Goal: Task Accomplishment & Management: Complete application form

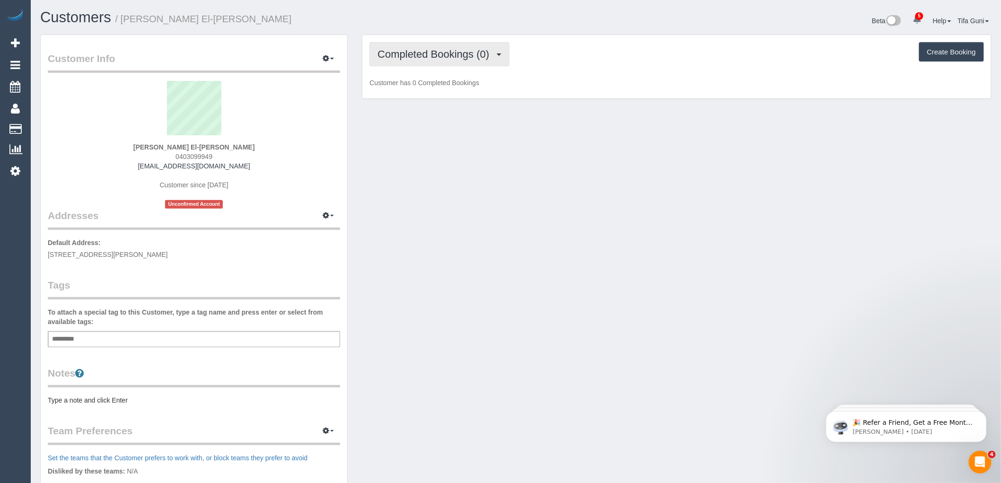
click at [462, 56] on span "Completed Bookings (0)" at bounding box center [436, 54] width 116 height 12
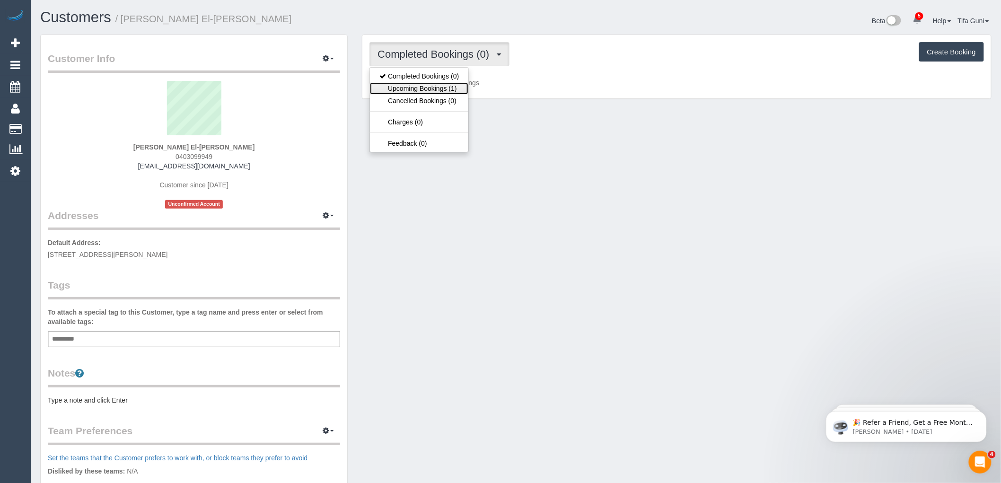
click at [444, 91] on link "Upcoming Bookings (1)" at bounding box center [419, 88] width 98 height 12
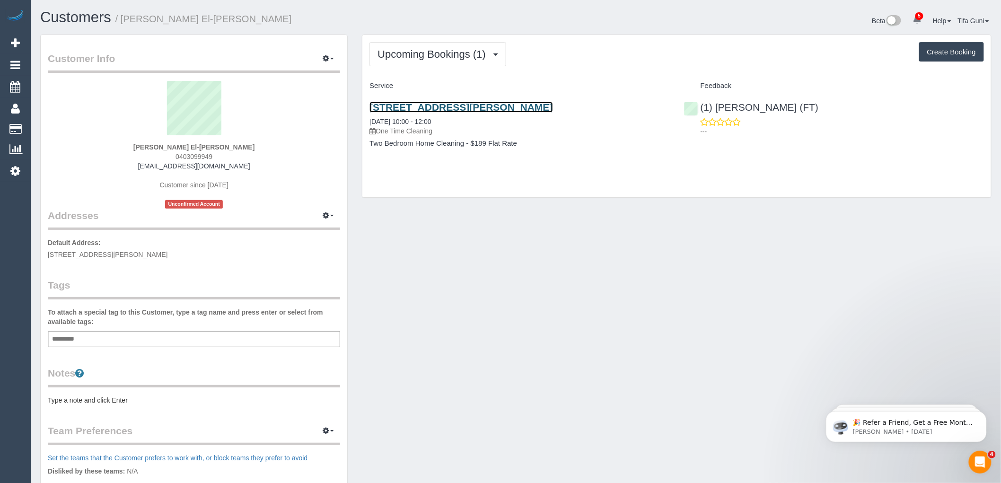
click at [447, 106] on link "2/14 Ila Street, Glenroy, VIC 3046" at bounding box center [461, 107] width 183 height 11
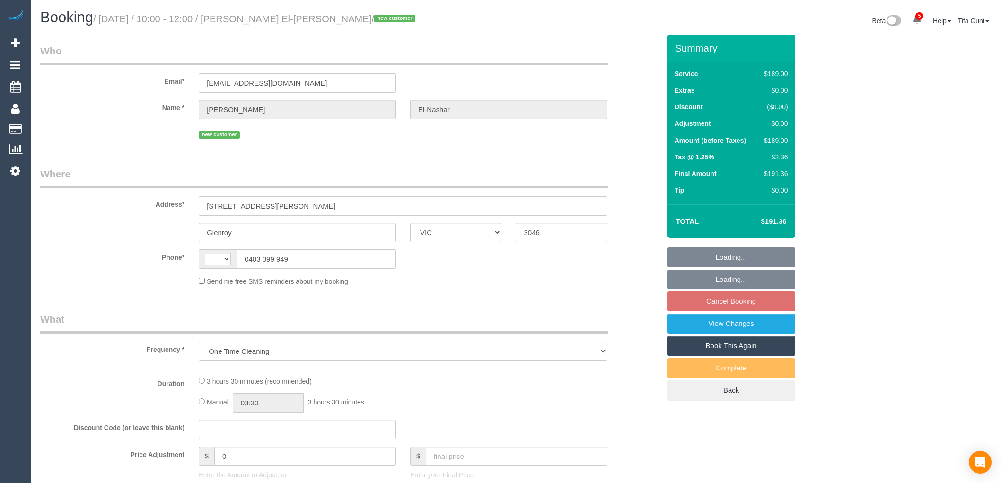
select select "VIC"
select select "string:AU"
select select "string:stripe-pm_1S6OTd2GScqysDRVItjMm8UR"
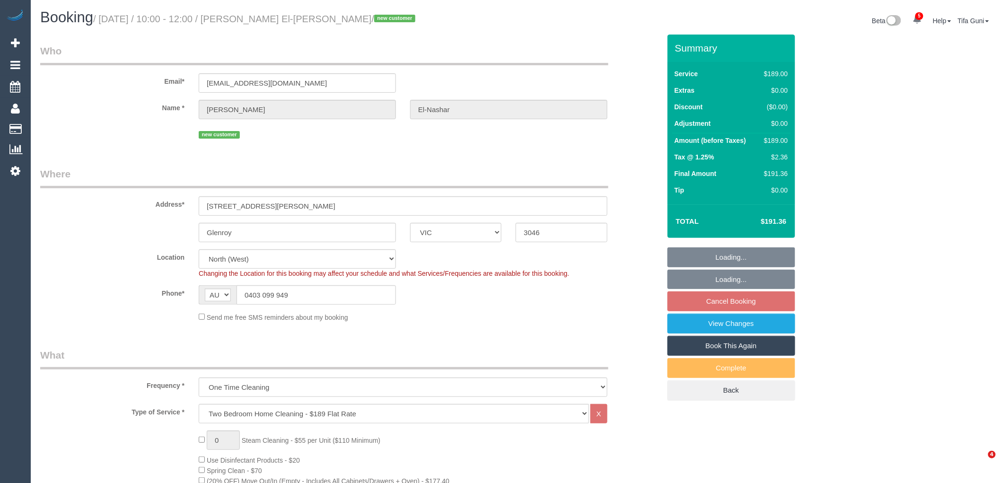
select select "spot3"
select select "number:28"
select select "number:14"
select select "number:19"
select select "number:25"
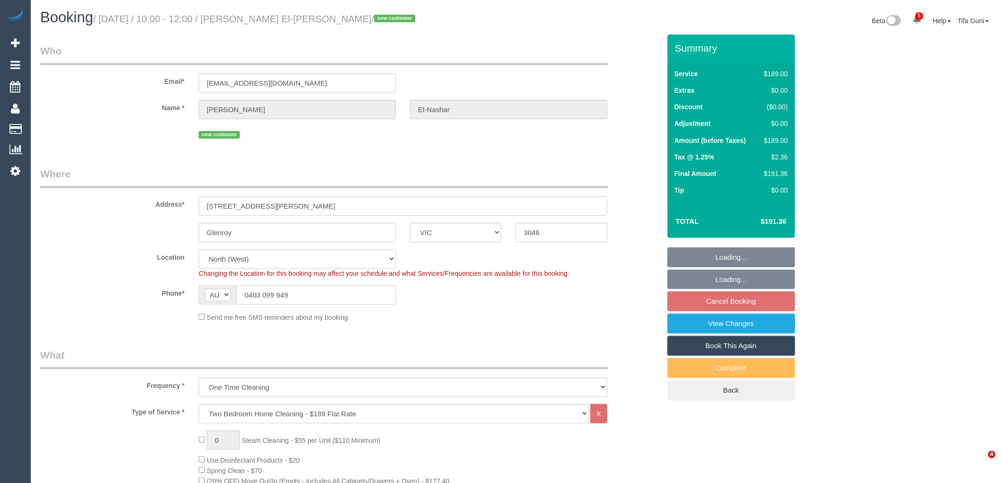
select select "number:35"
select select "number:11"
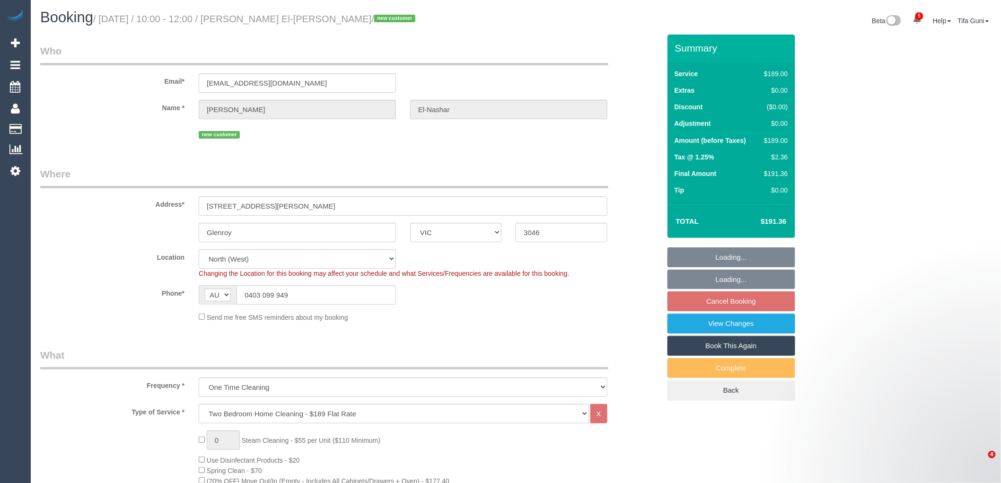
select select "object:1554"
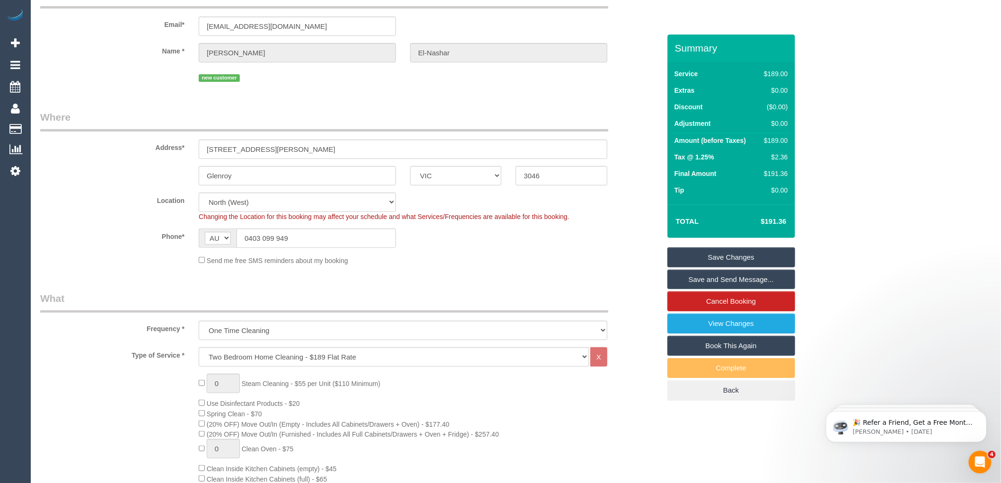
scroll to position [53, 0]
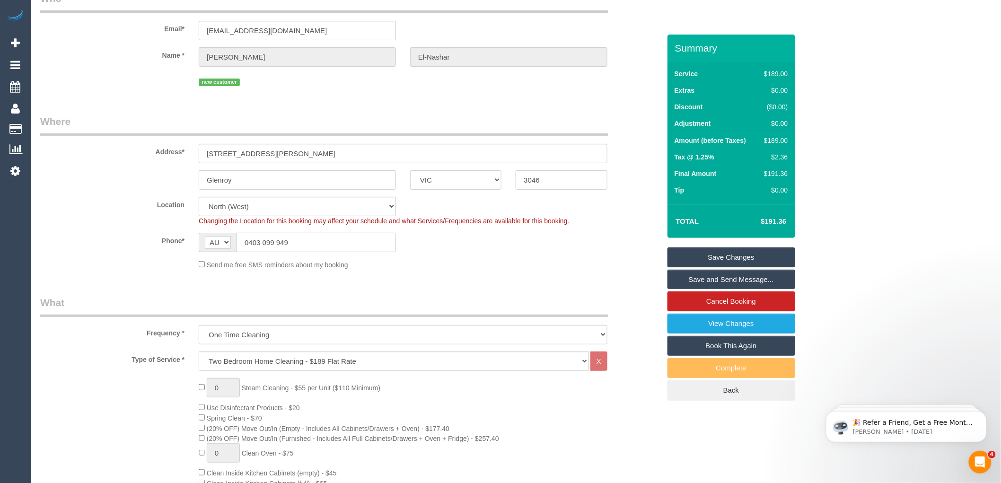
drag, startPoint x: 297, startPoint y: 238, endPoint x: 240, endPoint y: 239, distance: 56.8
click at [240, 239] on input "0403 099 949" at bounding box center [316, 242] width 159 height 19
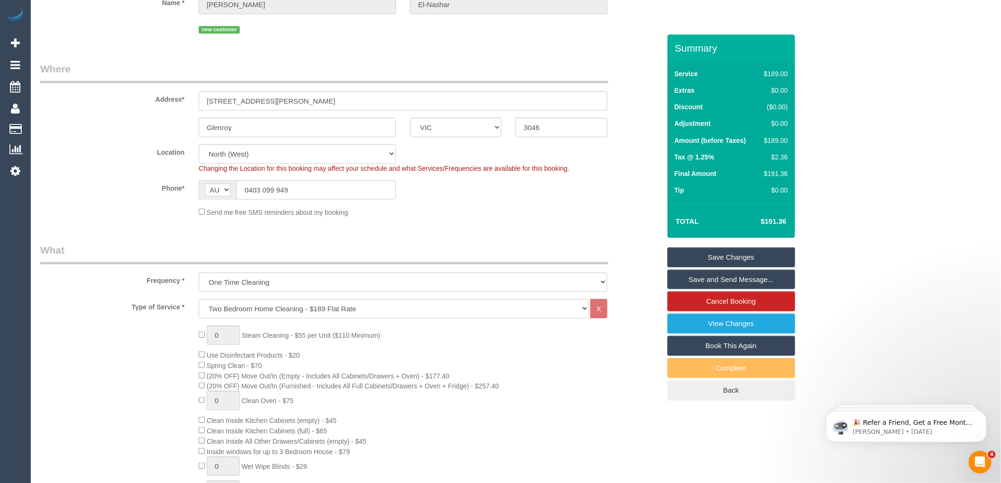
scroll to position [0, 0]
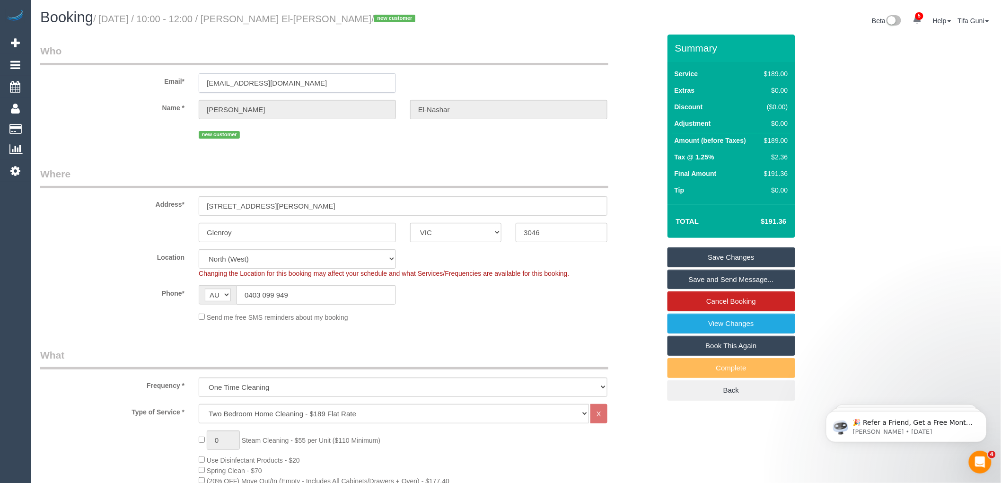
drag, startPoint x: 300, startPoint y: 82, endPoint x: 171, endPoint y: 96, distance: 130.4
click at [171, 96] on sui-booking-customer "Email* felnashar01@gmail.com Name * Faten El-Nashar new customer" at bounding box center [350, 92] width 620 height 97
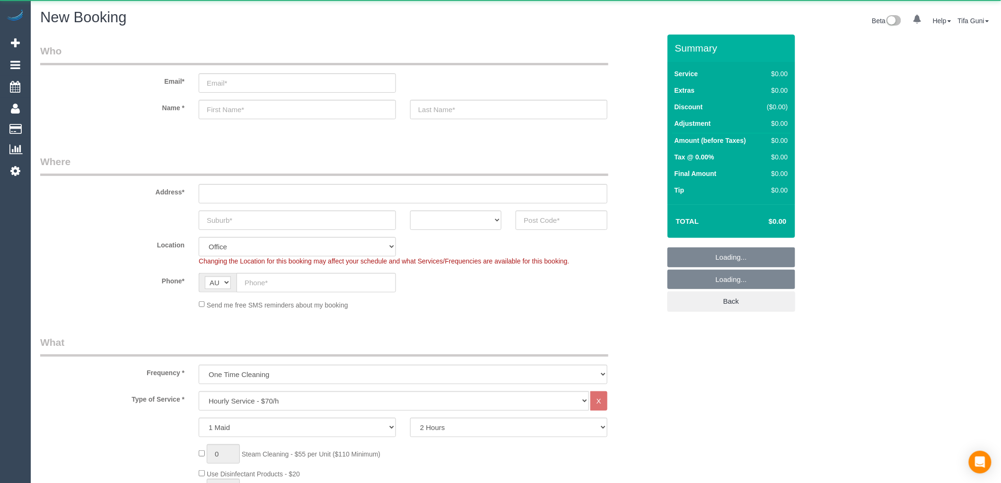
select select "object:2114"
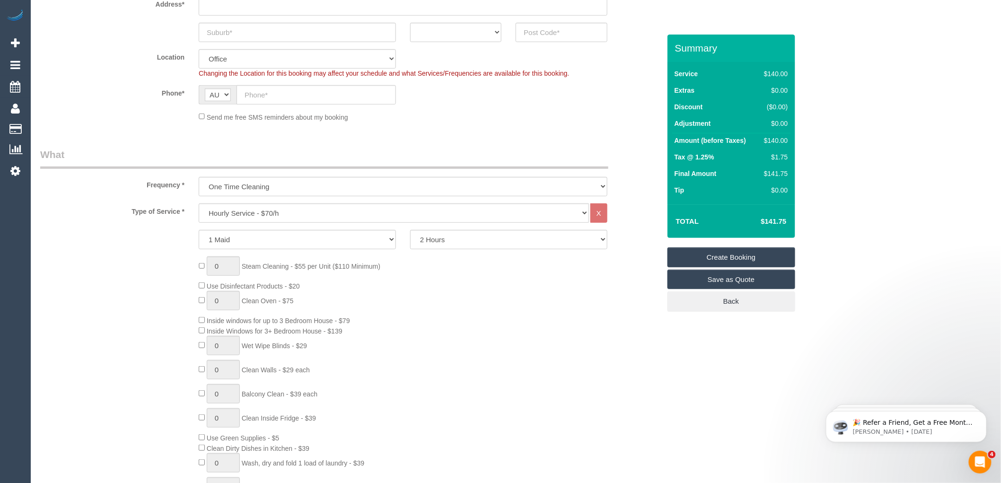
scroll to position [210, 0]
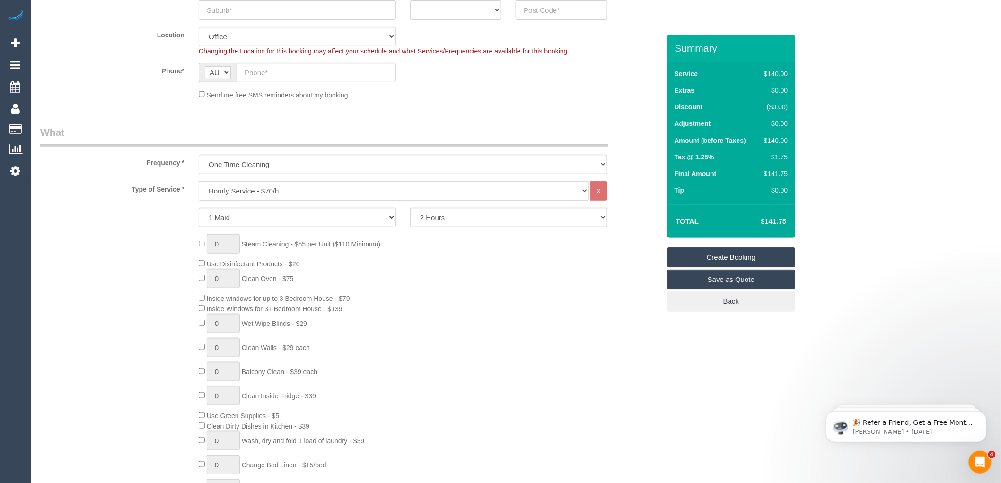
click at [273, 188] on select "Hourly Service - $70/h Hourly Service - $65/h Hourly Service - $60/h Hourly Ser…" at bounding box center [394, 190] width 390 height 19
select select "275"
click at [199, 182] on select "Hourly Service - $70/h Hourly Service - $65/h Hourly Service - $60/h Hourly Ser…" at bounding box center [394, 190] width 390 height 19
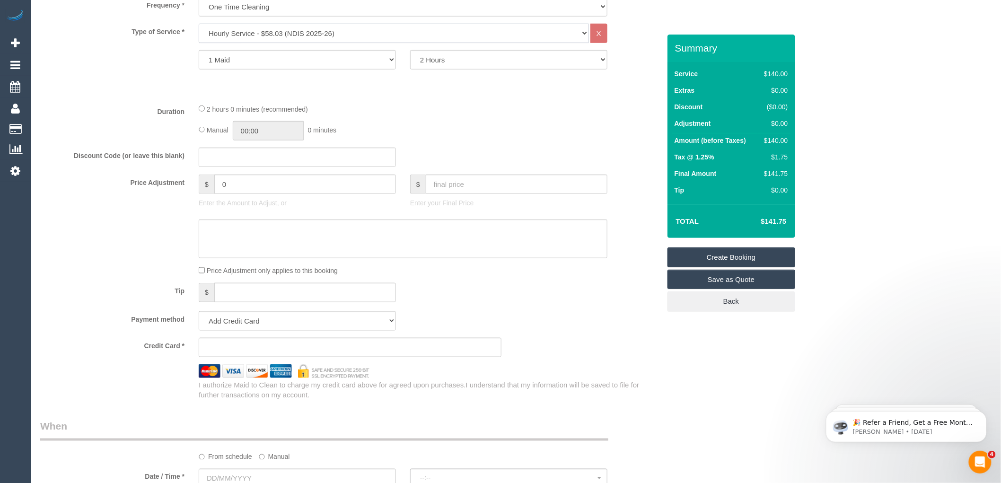
scroll to position [263, 0]
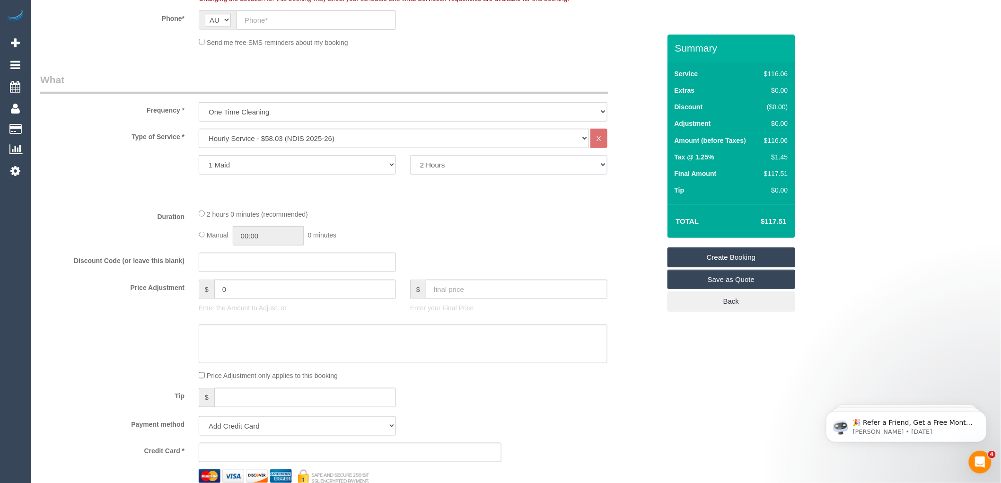
click at [453, 165] on select "2 Hours 2.5 Hours 3 Hours 3.5 Hours 4 Hours 4.5 Hours 5 Hours 5.5 Hours 6 Hours…" at bounding box center [508, 164] width 197 height 19
select select "300"
click at [410, 156] on select "2 Hours 2.5 Hours 3 Hours 3.5 Hours 4 Hours 4.5 Hours 5 Hours 5.5 Hours 6 Hours…" at bounding box center [508, 164] width 197 height 19
click at [434, 206] on fieldset "What Frequency * One Time Cleaning Weekly - 10% Off - 10.00% (0% for the First …" at bounding box center [350, 289] width 620 height 433
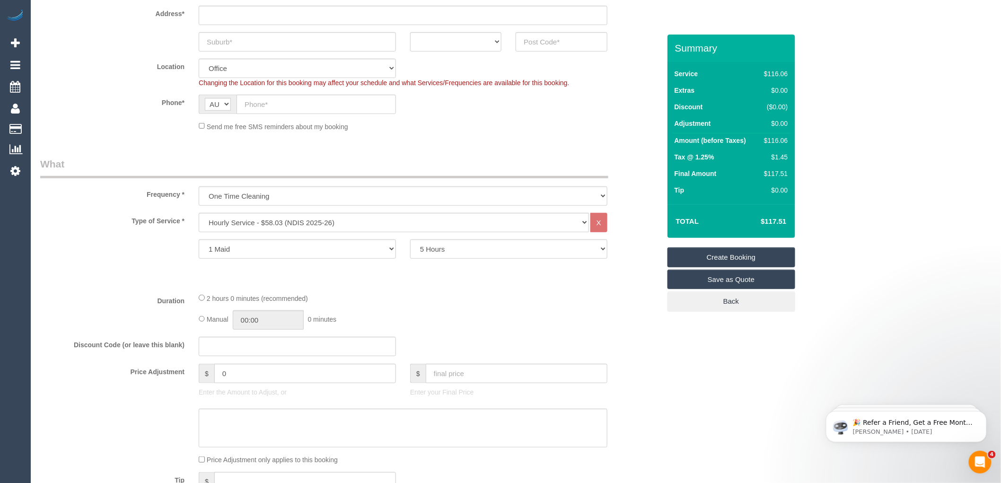
scroll to position [158, 0]
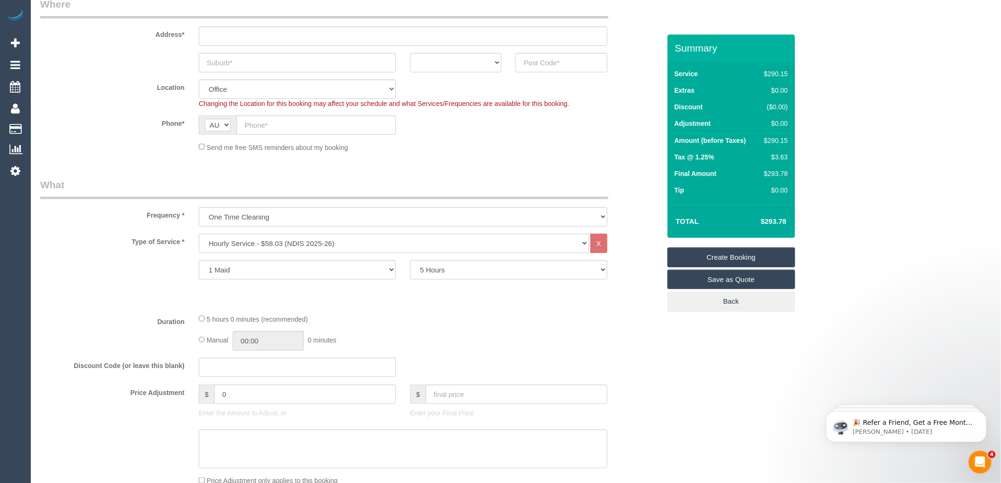
click at [510, 158] on fieldset "Where Address* ACT NSW NT QLD SA TAS VIC WA Location Office City East (North) E…" at bounding box center [350, 78] width 620 height 162
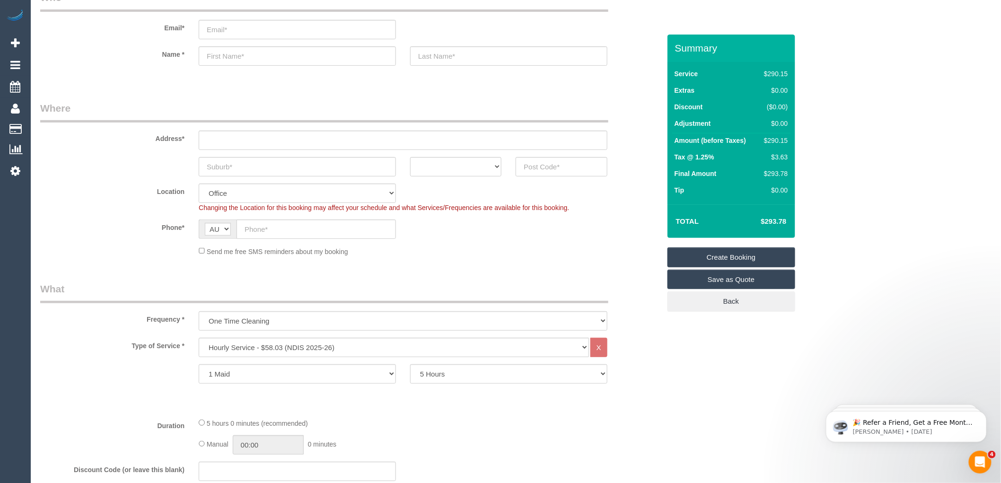
scroll to position [53, 0]
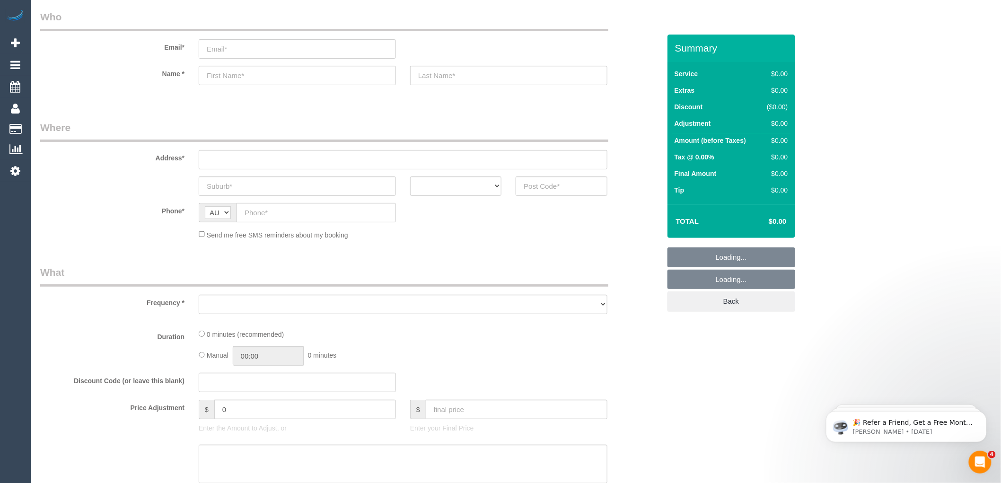
scroll to position [53, 0]
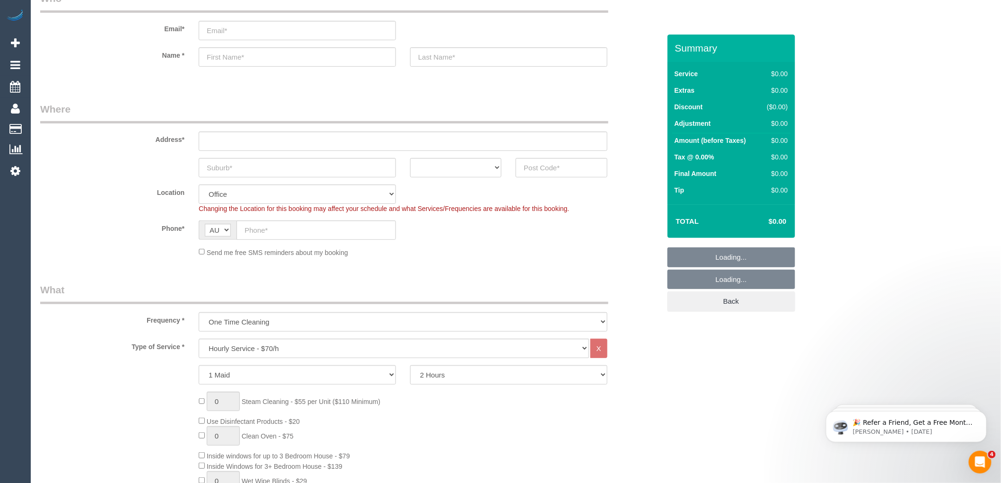
select select "object:858"
click at [270, 166] on input "text" at bounding box center [297, 167] width 197 height 19
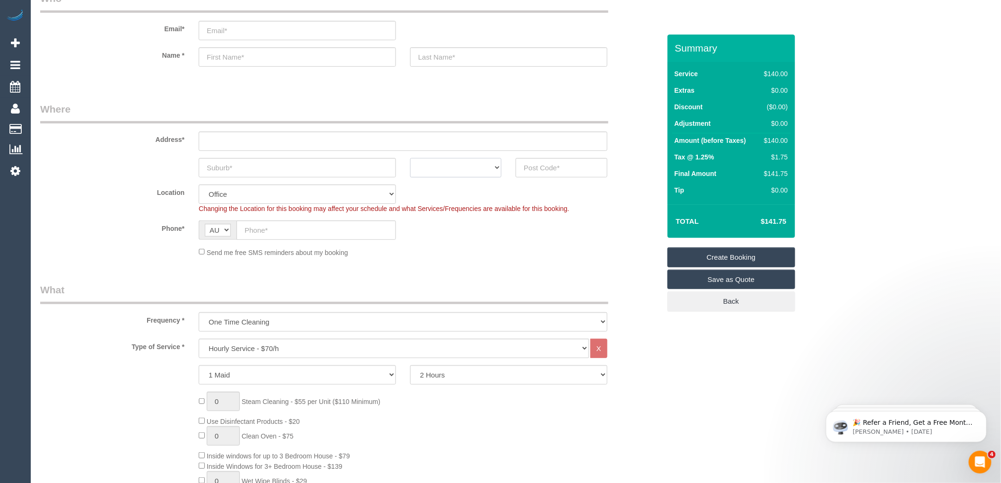
click at [485, 163] on select "ACT NSW NT QLD SA TAS VIC WA" at bounding box center [455, 167] width 91 height 19
select select "VIC"
click at [410, 158] on select "ACT NSW NT QLD SA TAS VIC WA" at bounding box center [455, 167] width 91 height 19
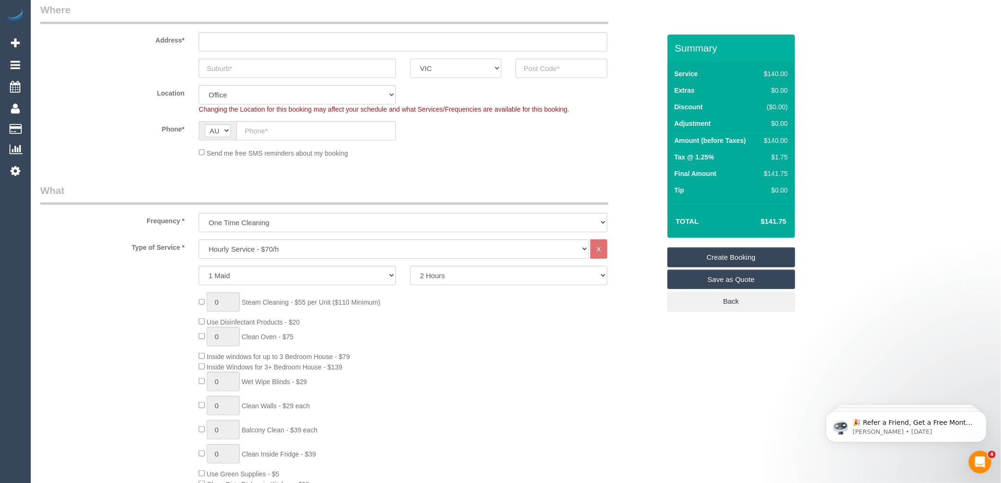
scroll to position [158, 0]
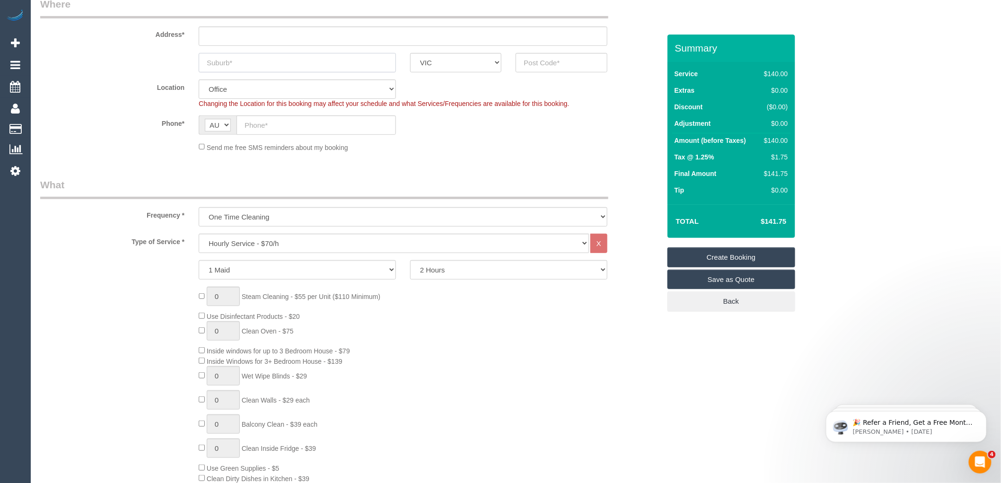
click at [237, 63] on input "text" at bounding box center [297, 62] width 197 height 19
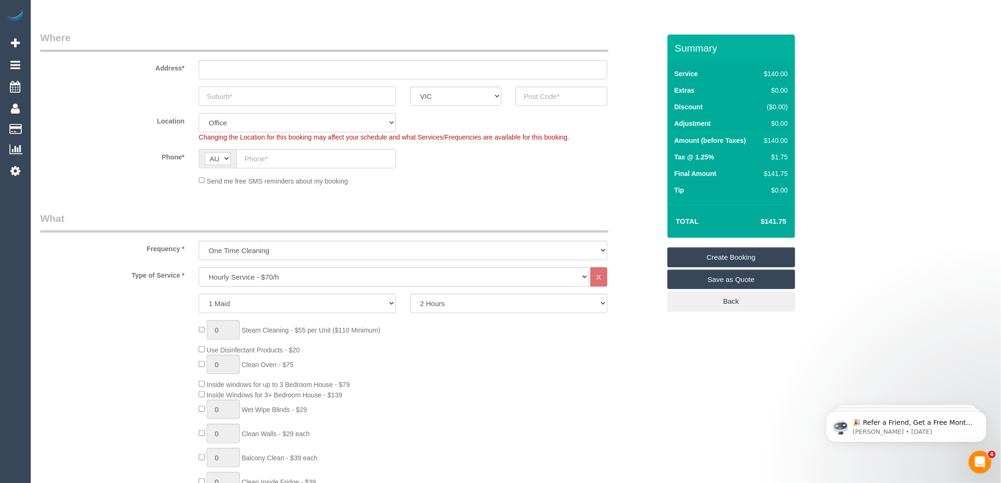
scroll to position [105, 0]
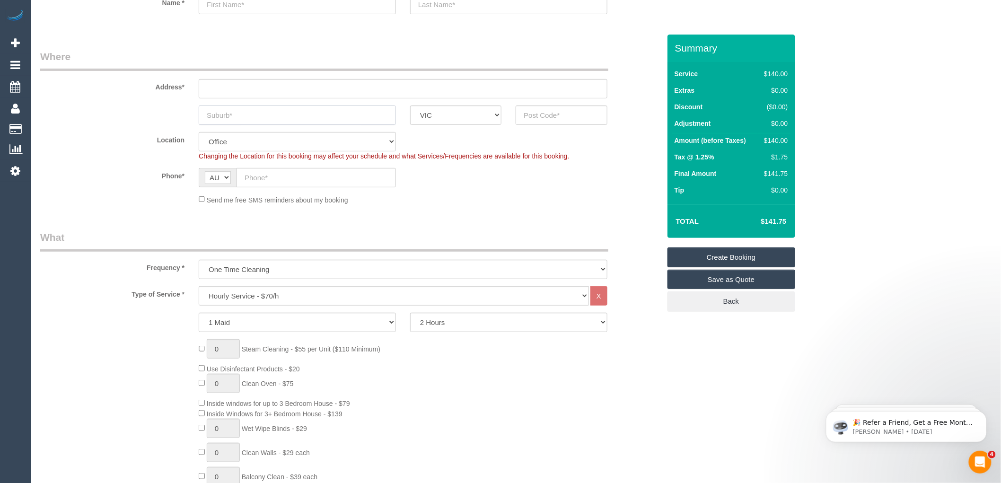
click at [238, 115] on input "text" at bounding box center [297, 115] width 197 height 19
type input "Mount [PERSON_NAME]"
click at [543, 115] on input "text" at bounding box center [561, 115] width 91 height 19
type input "3094"
click at [221, 87] on input "text" at bounding box center [403, 88] width 409 height 19
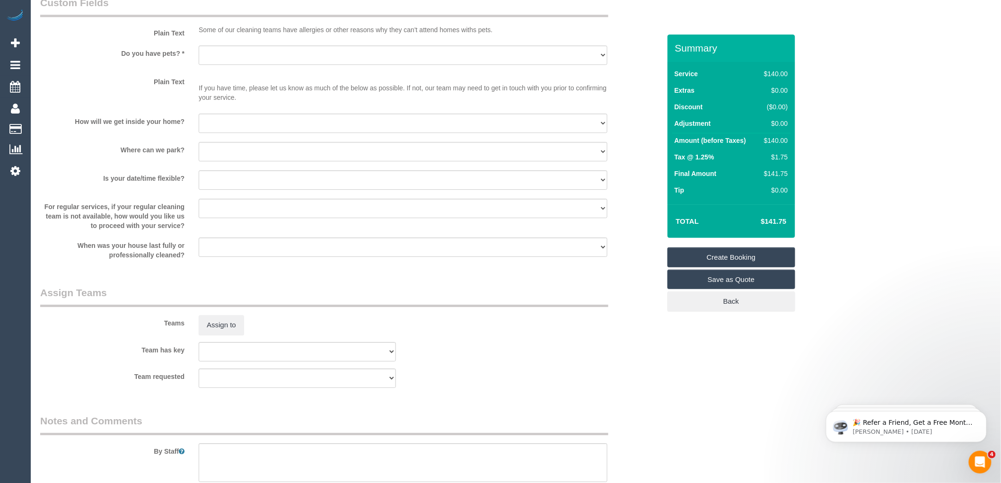
scroll to position [1277, 0]
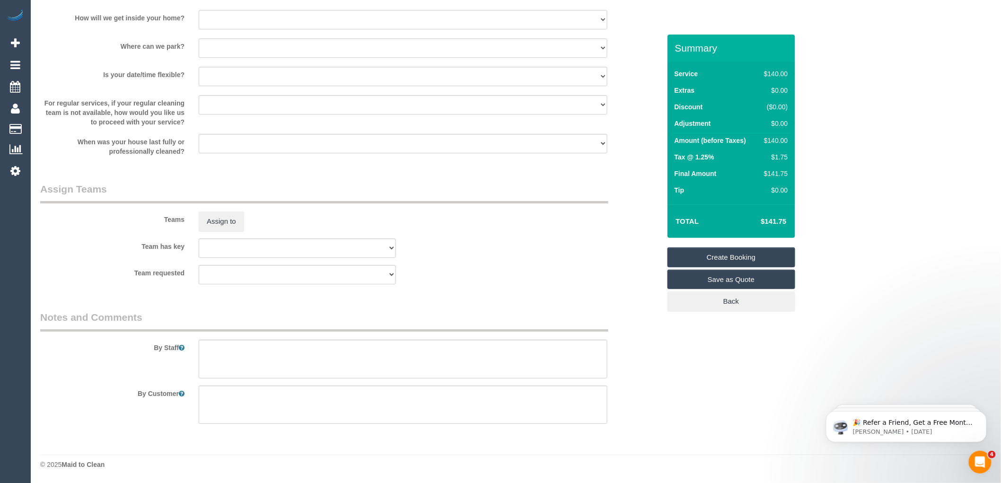
type input "[STREET_ADDRESS]"
click at [235, 348] on textarea at bounding box center [403, 359] width 409 height 39
type textarea "C"
select select "56"
type textarea "Cle"
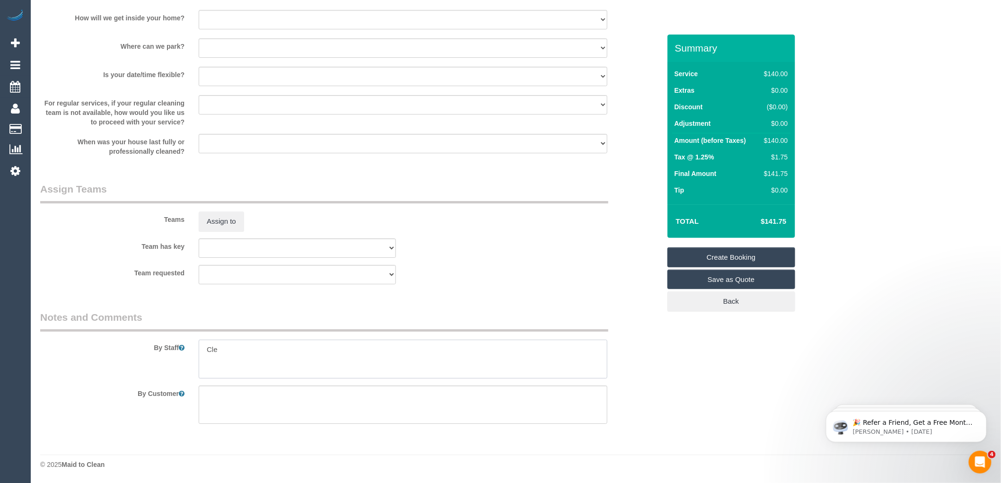
select select "object:2124"
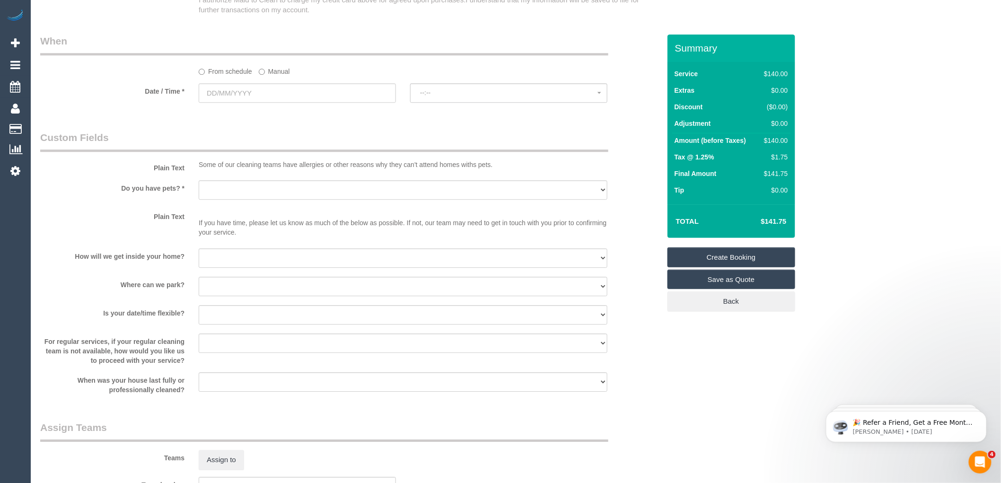
scroll to position [1014, 0]
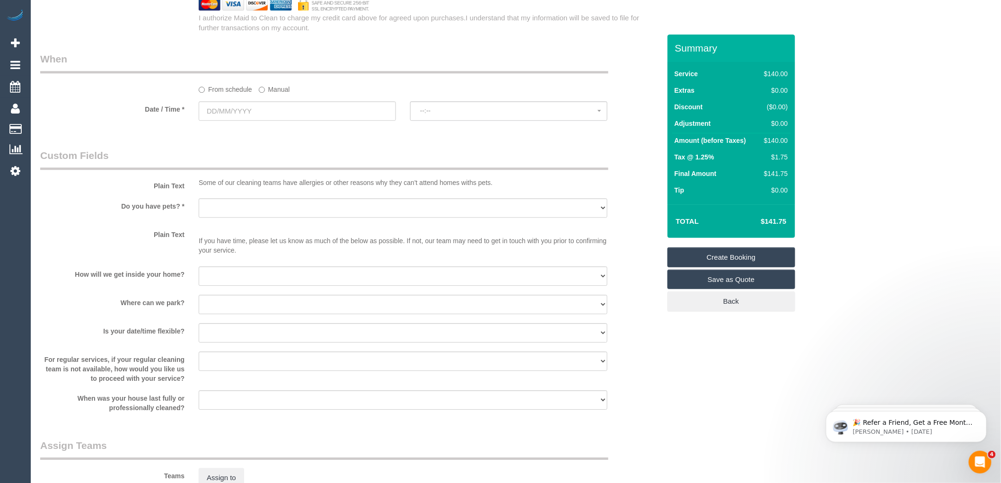
type textarea "Clean bathrooms and floor boads"
click at [258, 215] on select "Yes - Cats Yes - Dogs No pets Yes - Dogs and Cats Yes - Other" at bounding box center [403, 207] width 409 height 19
select select "number:28"
click at [199, 205] on select "Yes - Cats Yes - Dogs No pets Yes - Dogs and Cats Yes - Other" at bounding box center [403, 207] width 409 height 19
click at [267, 282] on select "I will be home Key will be left (please provide details below) Lock box/Access …" at bounding box center [403, 275] width 409 height 19
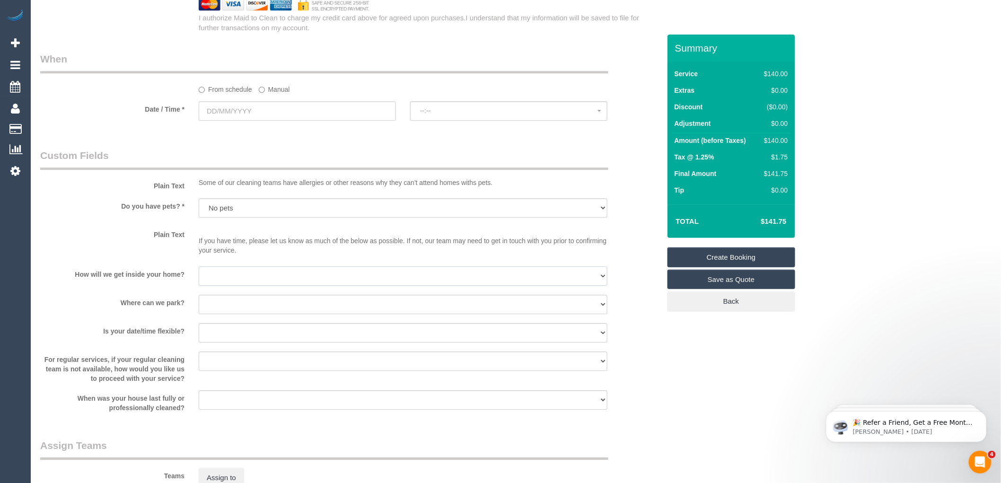
select select "number:14"
click at [199, 273] on select "I will be home Key will be left (please provide details below) Lock box/Access …" at bounding box center [403, 275] width 409 height 19
click at [237, 310] on select "I will provide parking on-site Free street parking Paid street parking (cost wi…" at bounding box center [403, 304] width 409 height 19
select select "number:19"
click at [199, 301] on select "I will provide parking on-site Free street parking Paid street parking (cost wi…" at bounding box center [403, 304] width 409 height 19
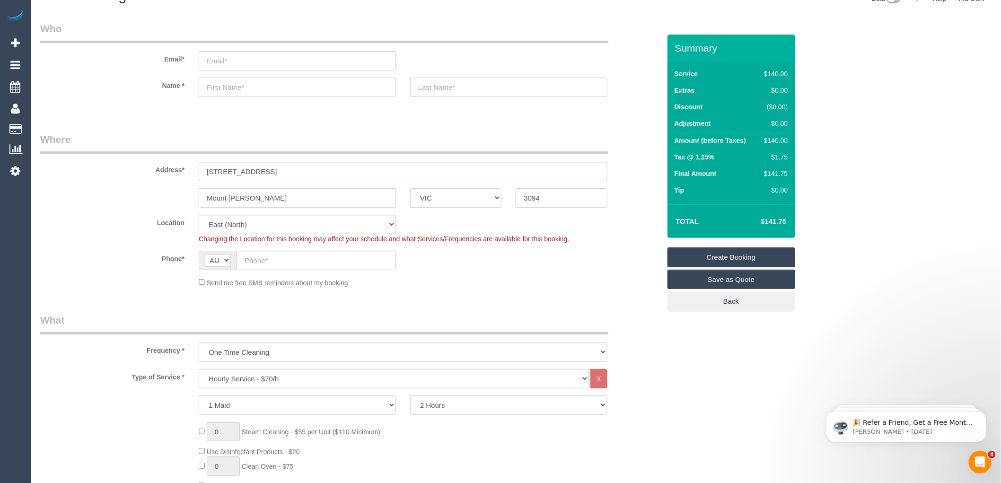
scroll to position [0, 0]
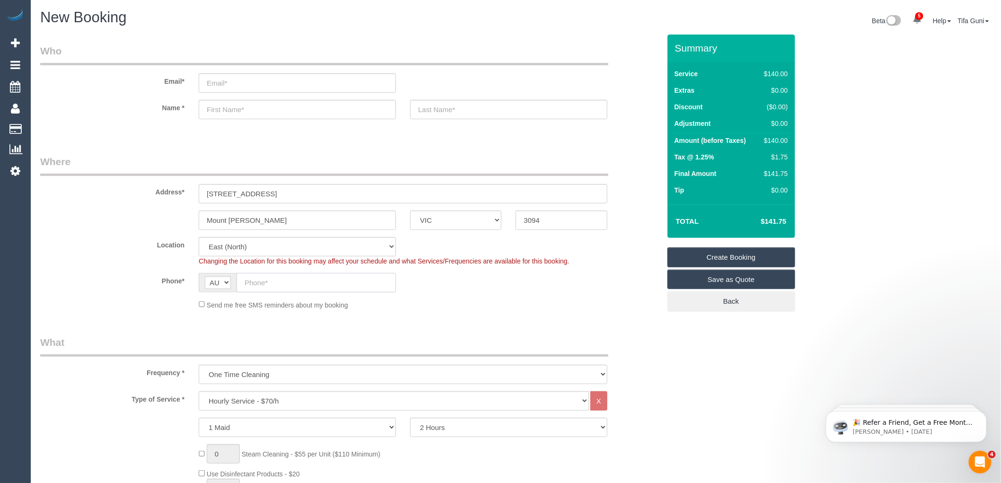
click at [264, 285] on input "text" at bounding box center [316, 282] width 159 height 19
click at [258, 284] on input "text" at bounding box center [316, 282] width 159 height 19
paste input "61 466 527 668"
drag, startPoint x: 253, startPoint y: 281, endPoint x: 238, endPoint y: 281, distance: 15.1
click at [238, 281] on input "61 466 527 668" at bounding box center [316, 282] width 159 height 19
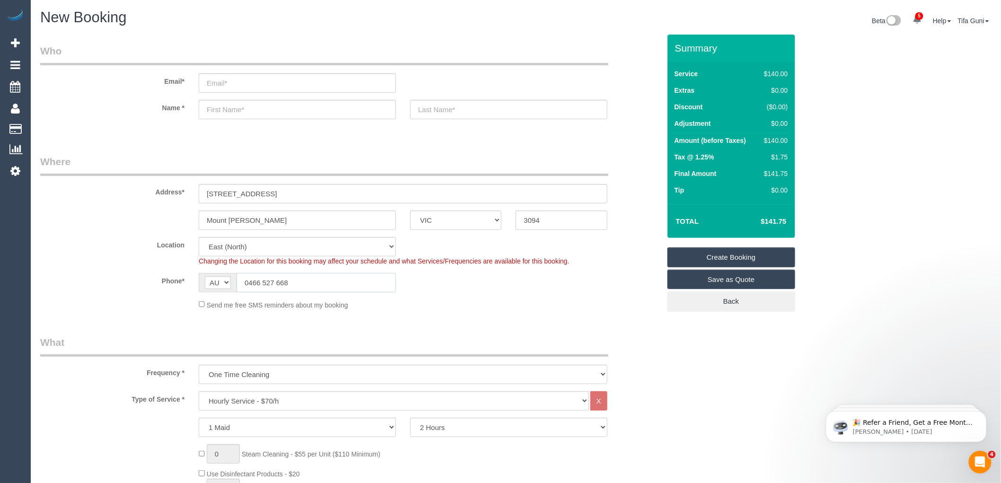
type input "0466 527 668"
click at [229, 112] on input "text" at bounding box center [297, 109] width 197 height 19
type input "[PERSON_NAME]"
click at [445, 110] on input "text" at bounding box center [508, 109] width 197 height 19
type input "[PERSON_NAME]"
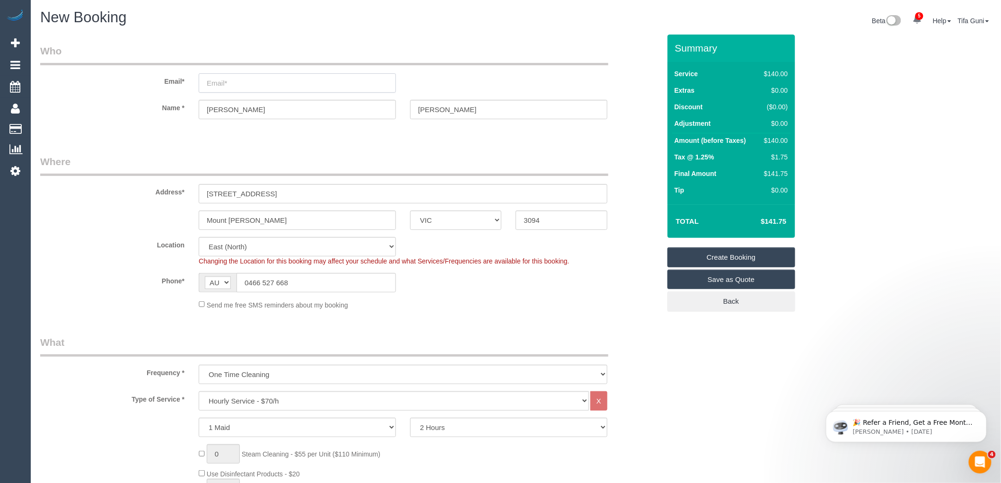
click at [219, 83] on input "email" at bounding box center [297, 82] width 197 height 19
click at [224, 83] on input "Ashelyahay2lwilliams@h" at bounding box center [297, 82] width 197 height 19
click at [292, 85] on input "Ashelyahay2lwilliams@h" at bounding box center [297, 82] width 197 height 19
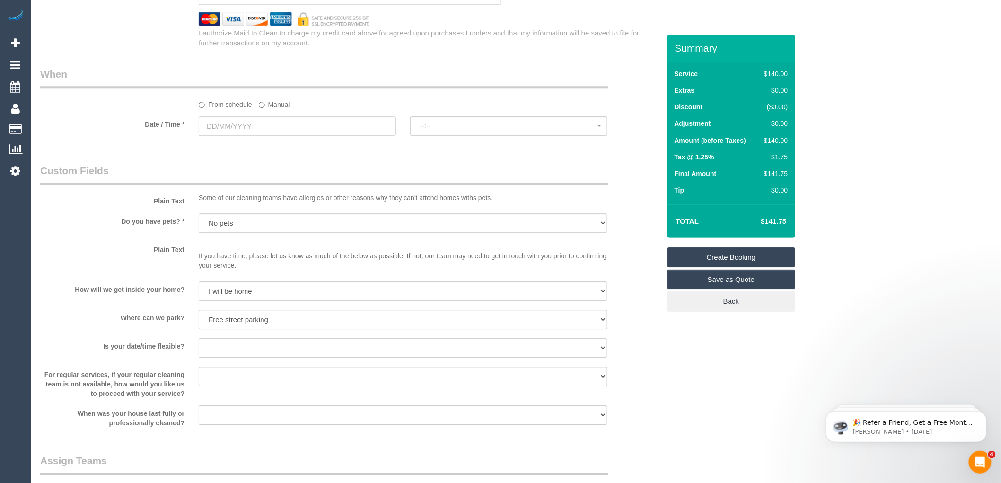
scroll to position [946, 0]
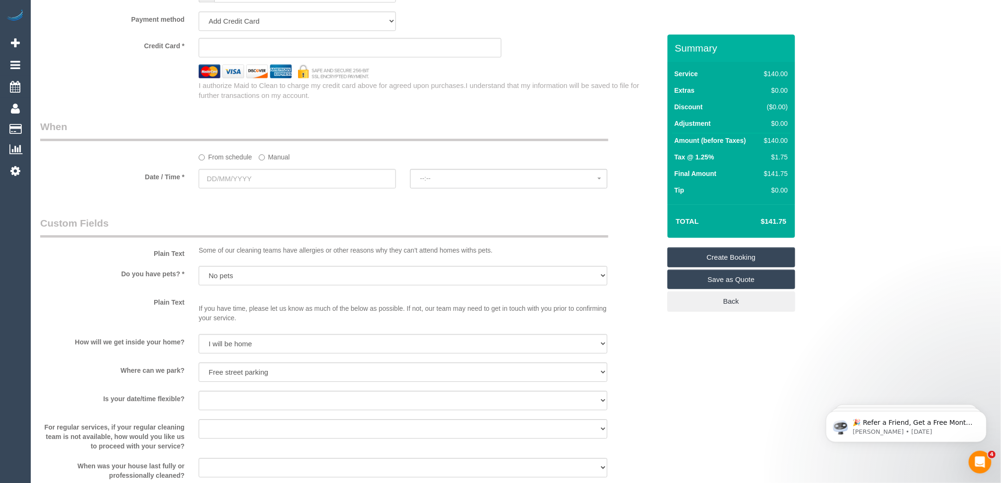
type input "Ashelyahay2lwilliams@hotamil.com"
click at [279, 185] on input "text" at bounding box center [297, 178] width 197 height 19
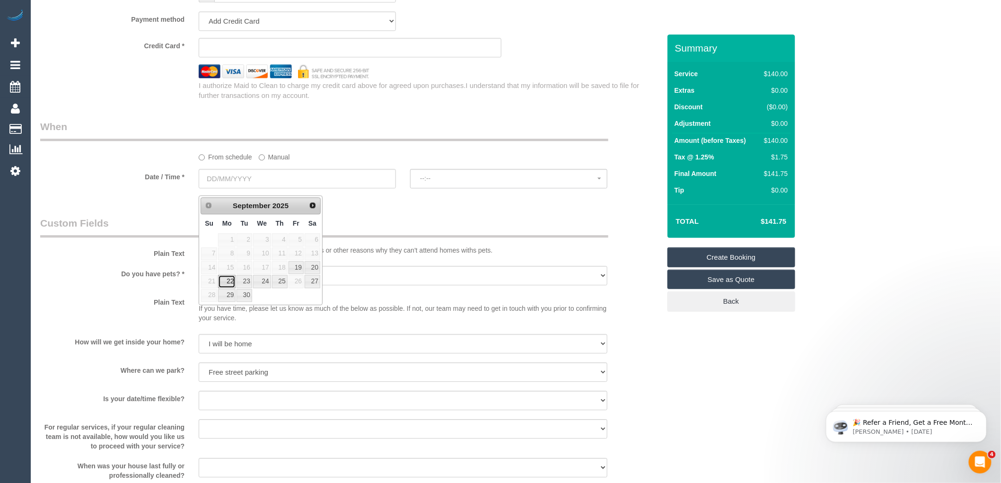
click at [229, 281] on link "22" at bounding box center [227, 281] width 18 height 13
type input "[DATE]"
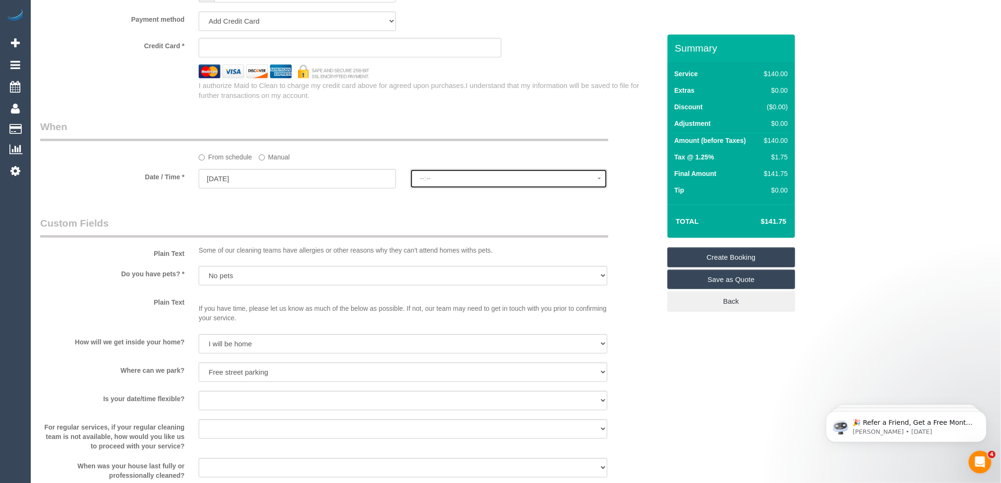
click at [454, 182] on span "--:--" at bounding box center [508, 179] width 177 height 8
select select "spot1"
click at [441, 182] on span "07:00 - 08:00" at bounding box center [508, 179] width 177 height 8
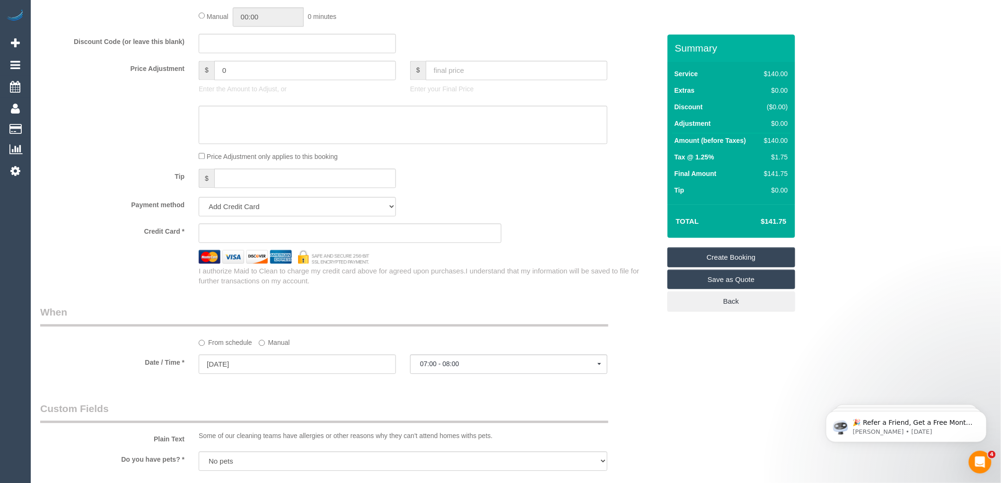
scroll to position [736, 0]
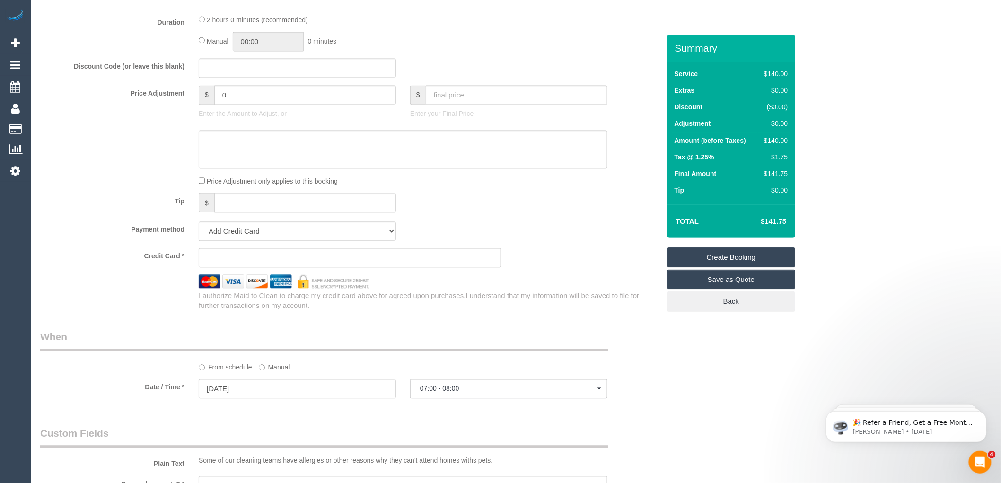
click at [244, 263] on iframe at bounding box center [350, 258] width 287 height 9
click at [520, 186] on div "Price Adjustment only applies to this booking" at bounding box center [403, 181] width 423 height 10
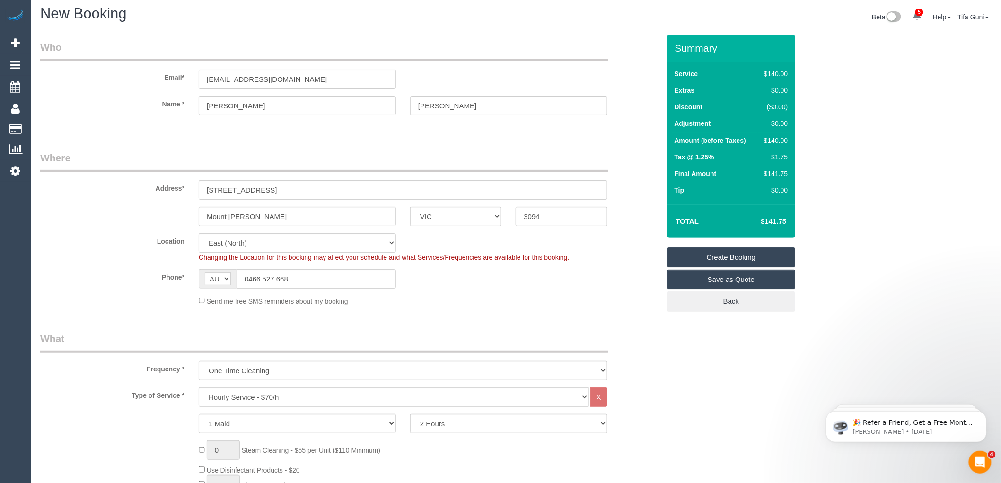
scroll to position [0, 0]
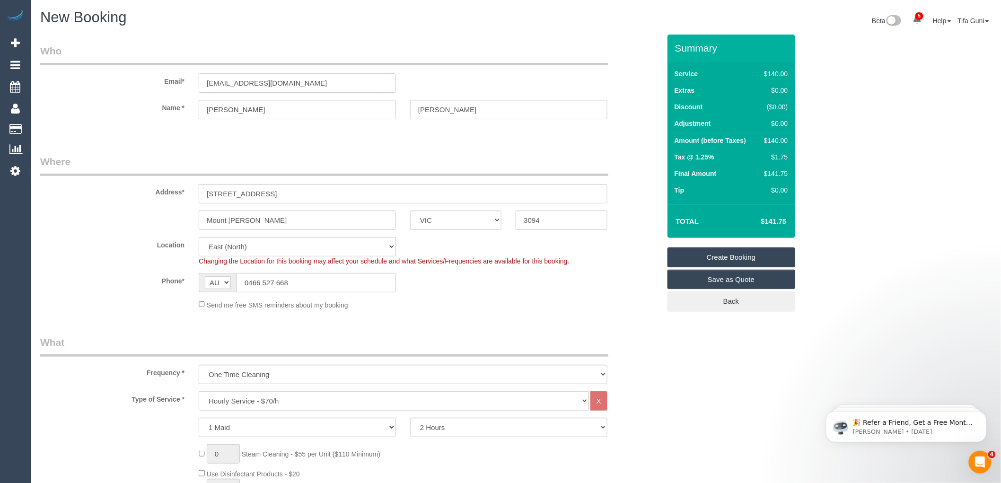
click at [229, 83] on input "Ashelyahay2lwilliams@hotamil.com" at bounding box center [297, 82] width 197 height 19
type input "Ashelyllwilliams@hotamil.com"
select select "spot21"
click at [306, 83] on input "Ashelyllwilliams@hotamil.com" at bounding box center [297, 82] width 197 height 19
drag, startPoint x: 257, startPoint y: 83, endPoint x: 156, endPoint y: 84, distance: 101.3
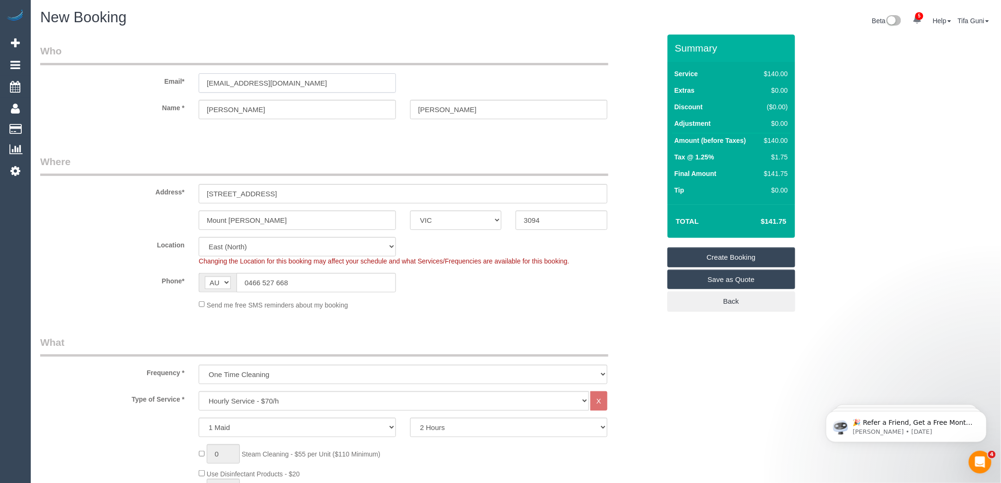
click at [156, 84] on div "Email* Ashelyllwilliams@hotamil.com" at bounding box center [350, 68] width 635 height 49
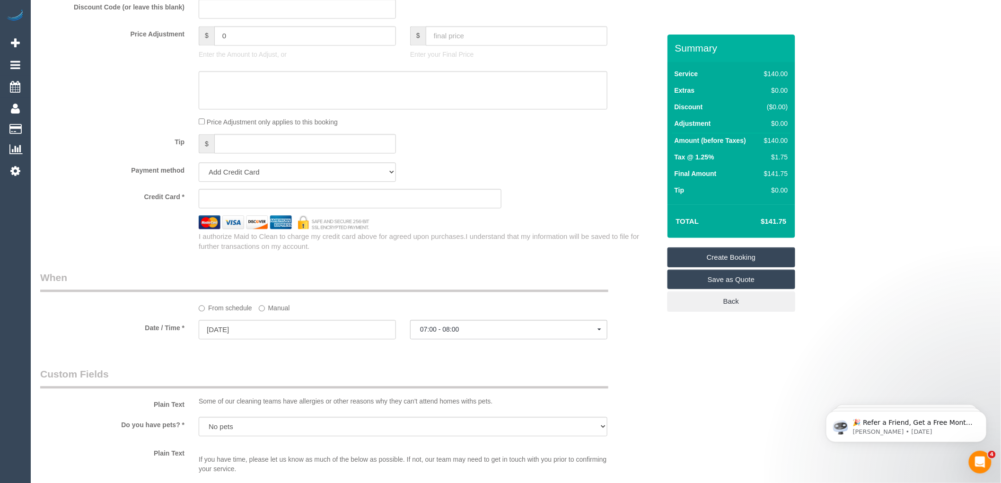
scroll to position [893, 0]
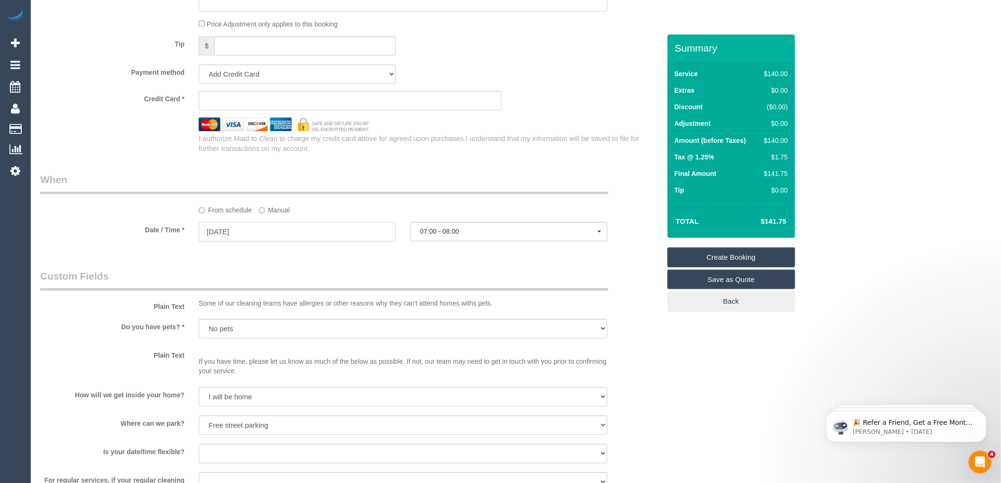
click at [228, 240] on input "[DATE]" at bounding box center [297, 231] width 197 height 19
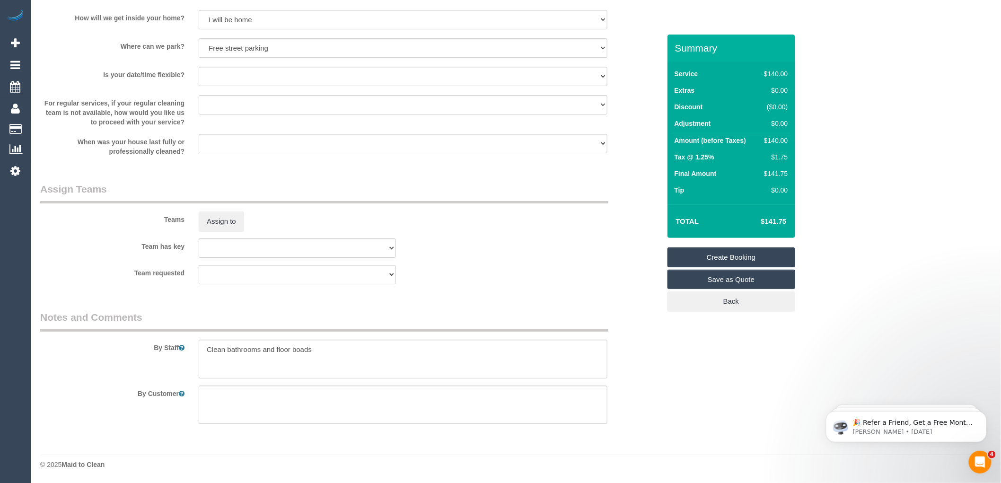
scroll to position [1277, 0]
click at [327, 347] on textarea at bounding box center [403, 359] width 409 height 39
click at [279, 346] on textarea at bounding box center [403, 359] width 409 height 39
click at [353, 354] on textarea at bounding box center [403, 359] width 409 height 39
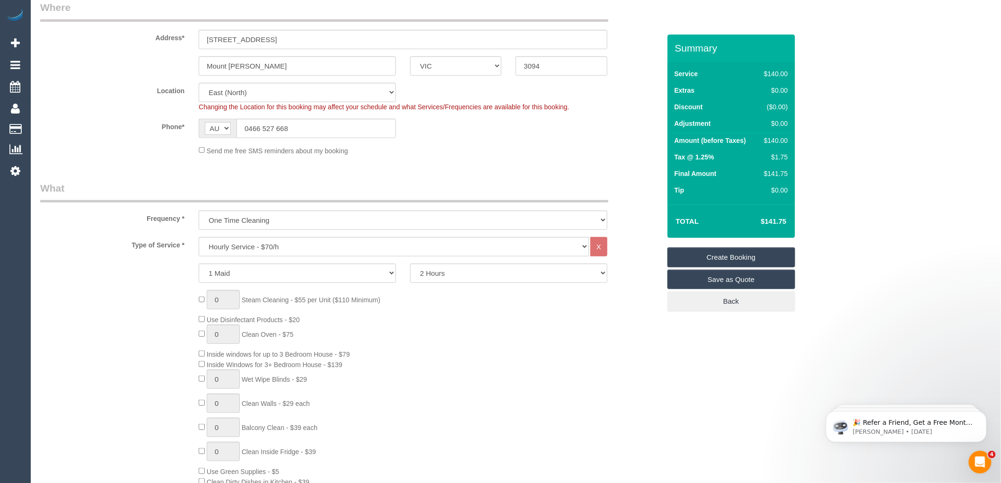
scroll to position [0, 0]
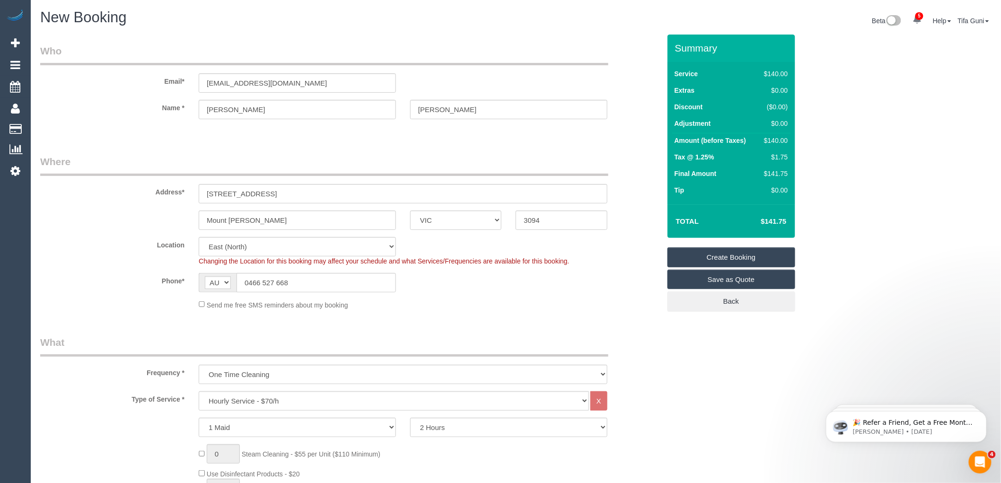
type textarea "Clean bathrooms and Floor boards"
drag, startPoint x: 314, startPoint y: 86, endPoint x: 160, endPoint y: 87, distance: 154.3
click at [160, 87] on div "Email* Ashelyllwilliams@hotamil.com" at bounding box center [350, 68] width 635 height 49
click at [735, 257] on link "Create Booking" at bounding box center [732, 257] width 128 height 20
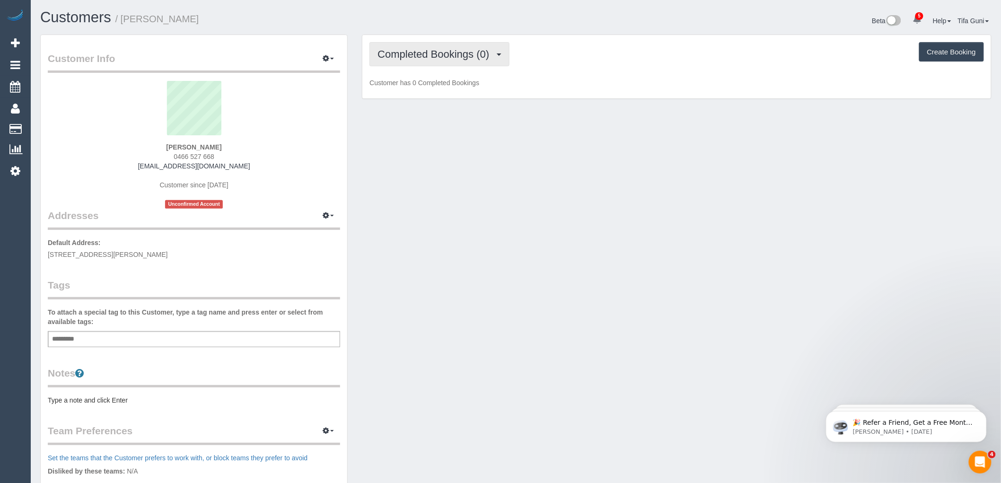
click at [464, 49] on span "Completed Bookings (0)" at bounding box center [436, 54] width 116 height 12
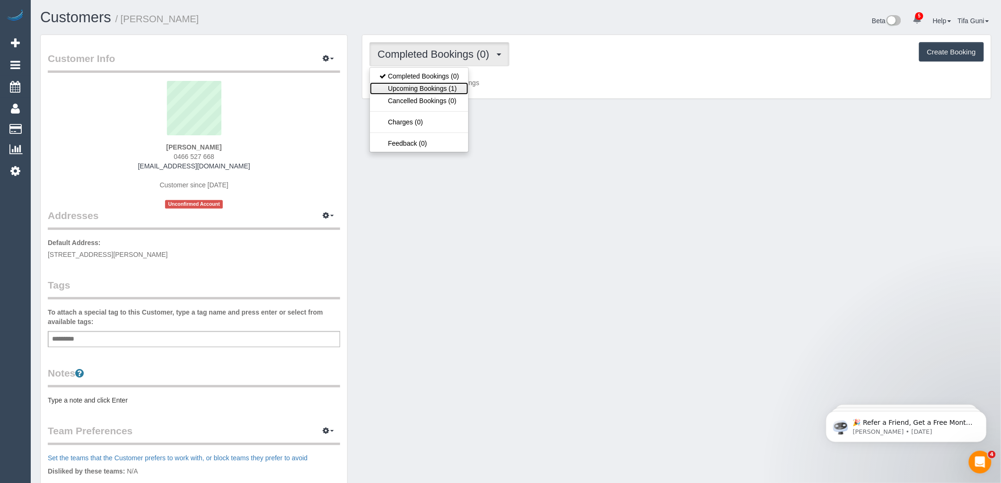
click at [435, 88] on link "Upcoming Bookings (1)" at bounding box center [419, 88] width 98 height 12
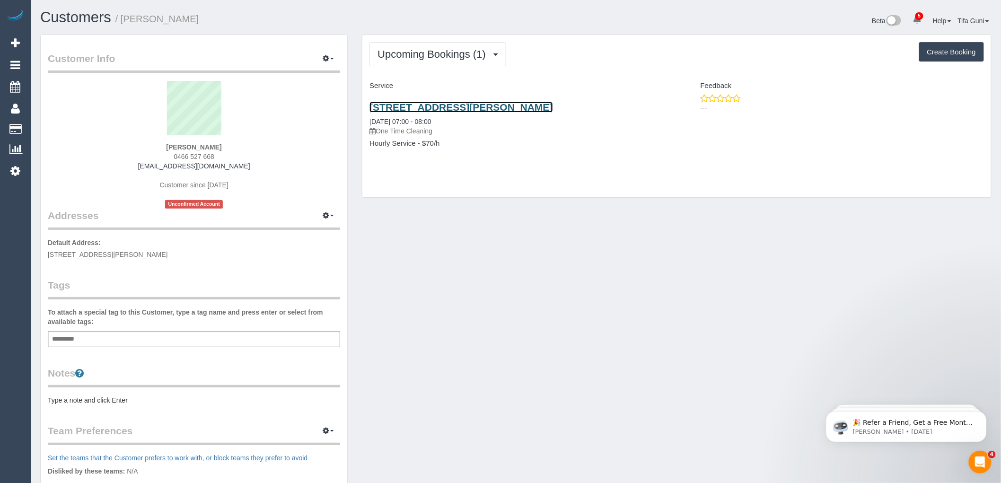
click at [446, 108] on link "6 Davez Road, Mount Morancy, VIC 3094" at bounding box center [461, 107] width 183 height 11
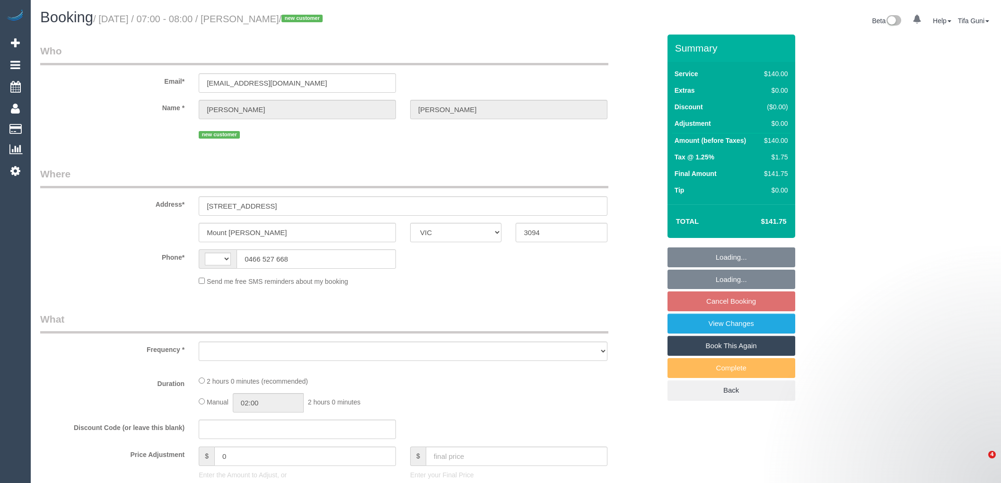
select select "VIC"
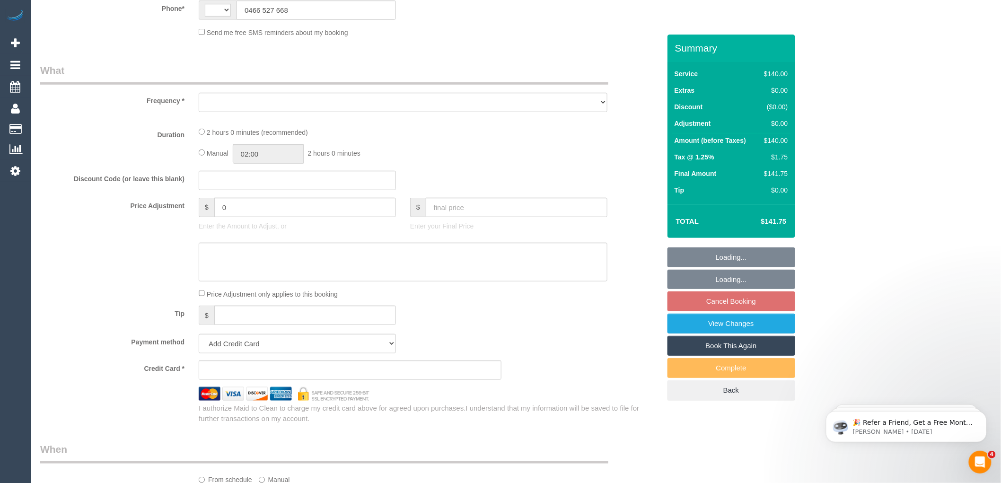
select select "string:AU"
select select "object:576"
select select "string:stripe-pm_1S7lPy2GScqysDRVDHimehTN"
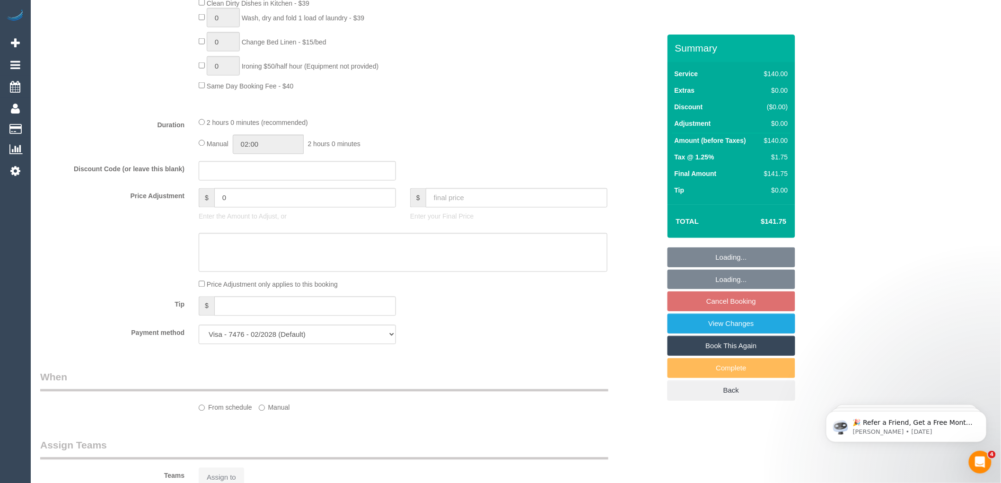
select select "number:28"
select select "number:14"
select select "number:19"
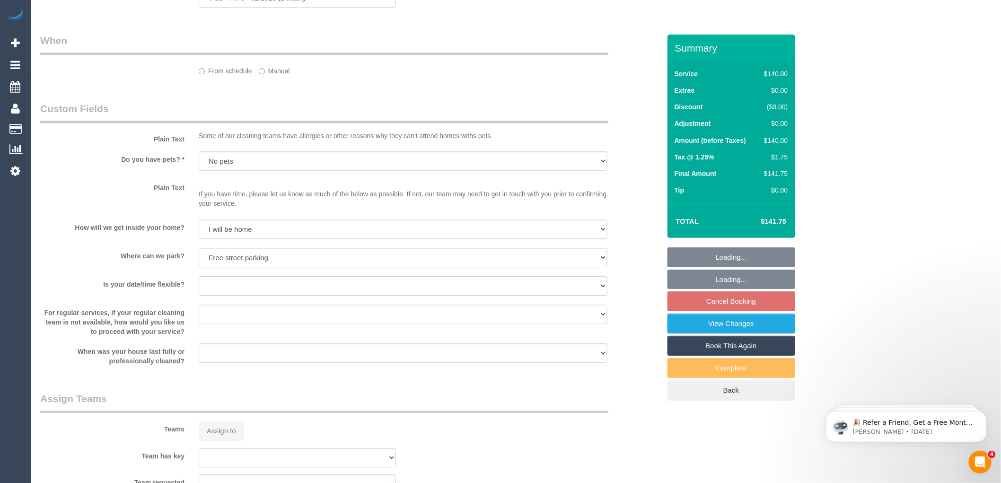
select select "object:1264"
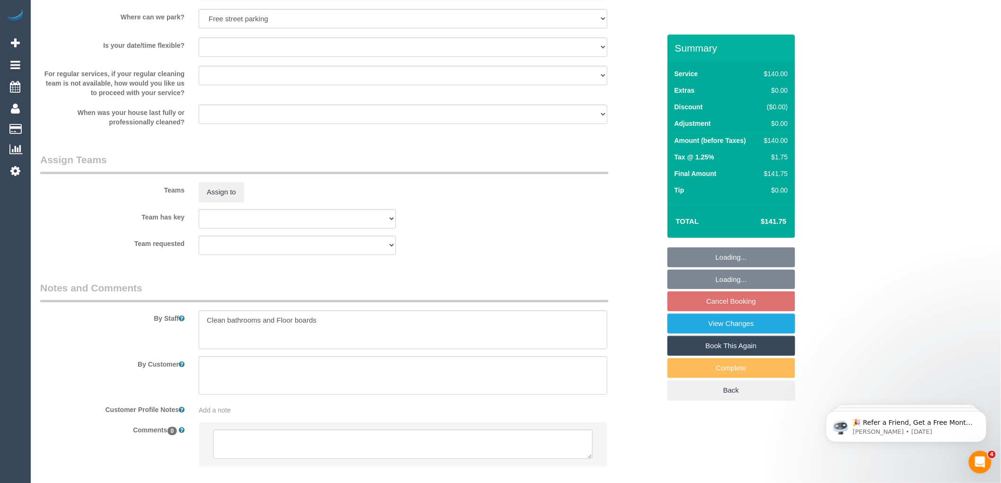
select select "spot1"
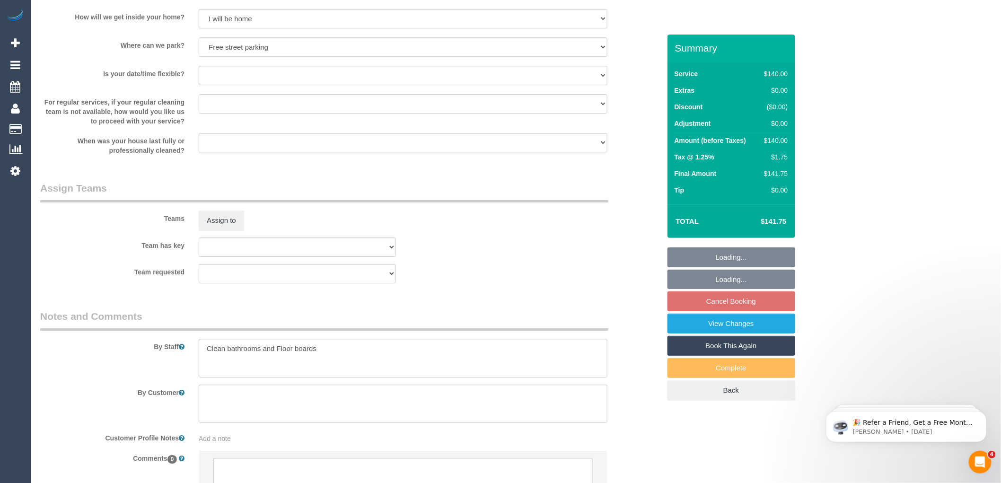
scroll to position [1309, 0]
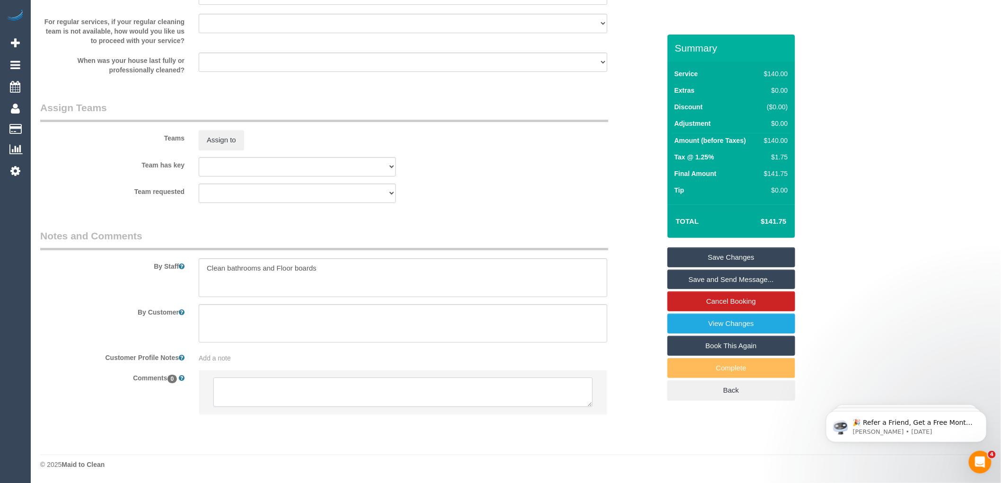
click at [239, 395] on textarea at bounding box center [403, 392] width 380 height 29
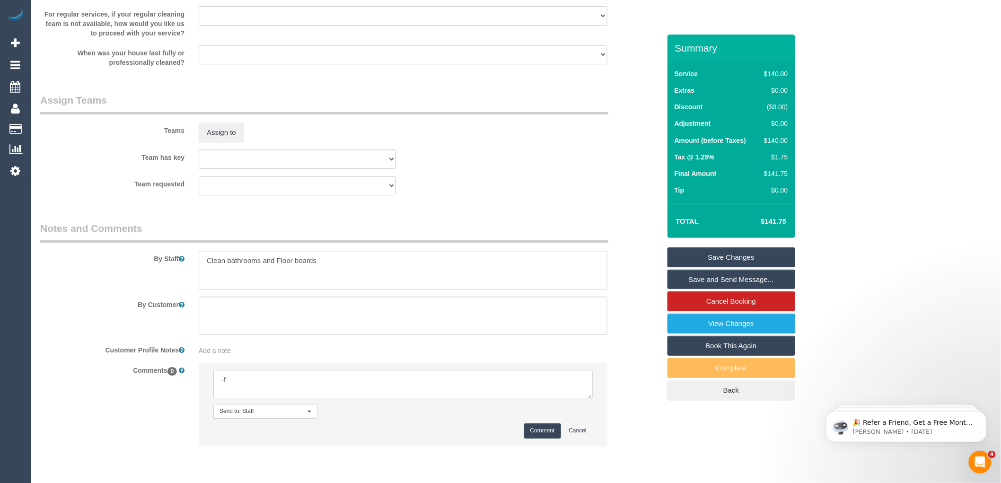
type textarea "-"
paste textarea "Flexibility dates: Flexibility times: Notes: knows we need to review Contact vi…"
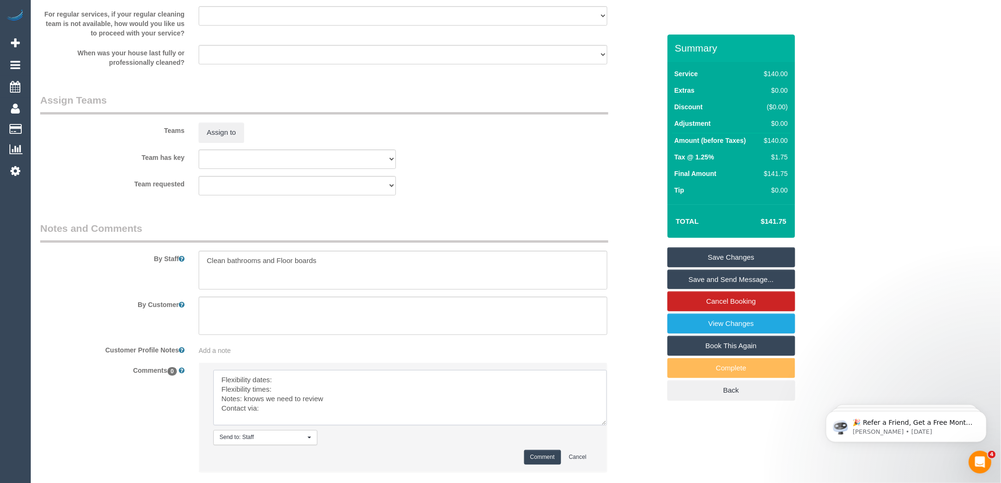
scroll to position [0, 0]
drag, startPoint x: 592, startPoint y: 406, endPoint x: 619, endPoint y: 451, distance: 52.2
click at [619, 443] on textarea at bounding box center [415, 406] width 405 height 73
click at [290, 385] on textarea at bounding box center [416, 407] width 406 height 74
click at [300, 398] on textarea at bounding box center [416, 407] width 406 height 74
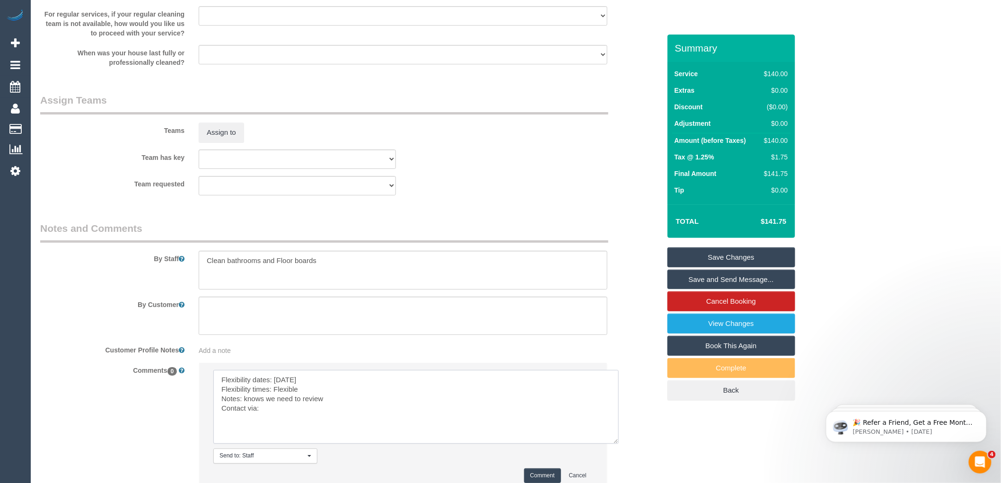
click at [275, 420] on textarea at bounding box center [416, 407] width 406 height 74
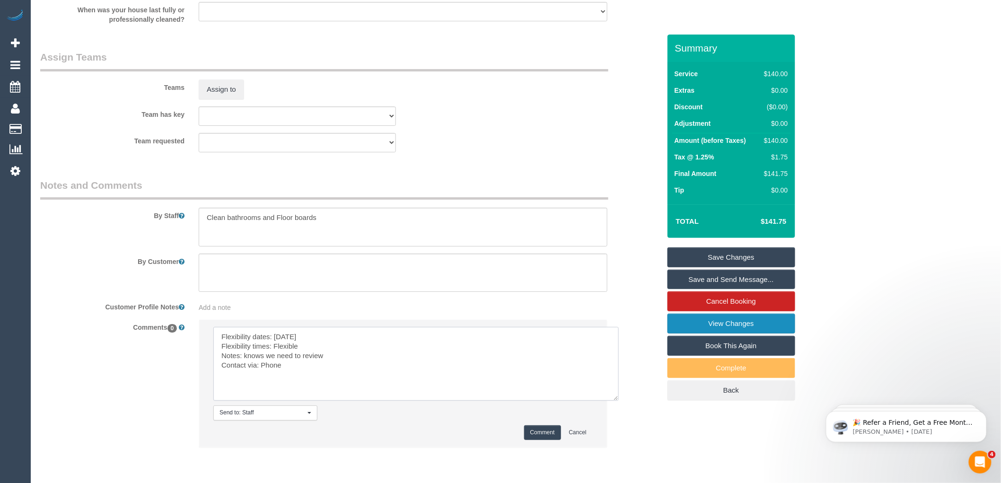
scroll to position [1393, 0]
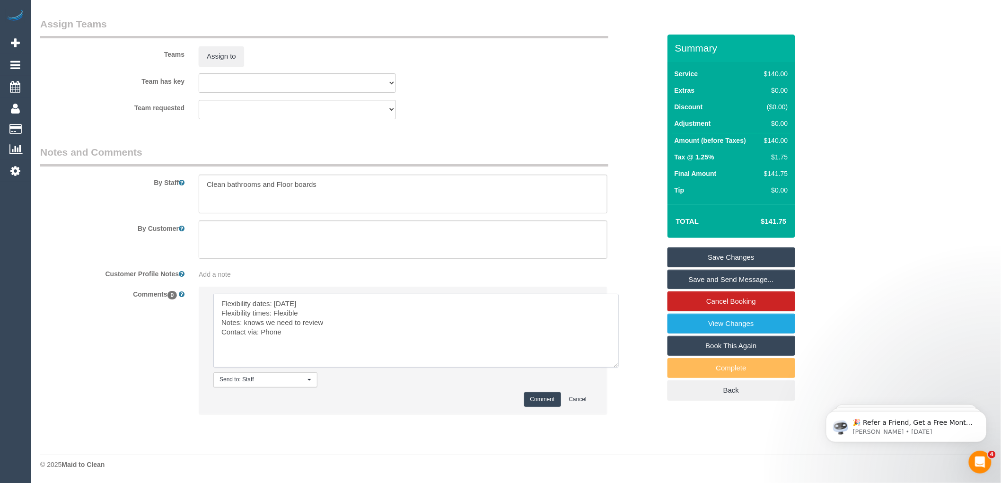
type textarea "Flexibility dates: [DATE] Flexibility times: Flexible Notes: knows we need to r…"
click at [548, 398] on button "Comment" at bounding box center [542, 399] width 37 height 15
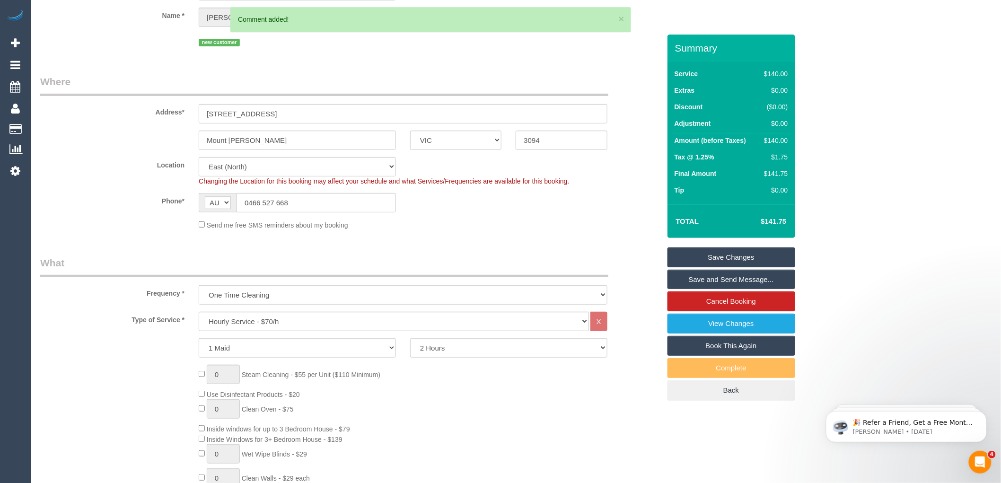
scroll to position [0, 0]
